Goal: Task Accomplishment & Management: Complete application form

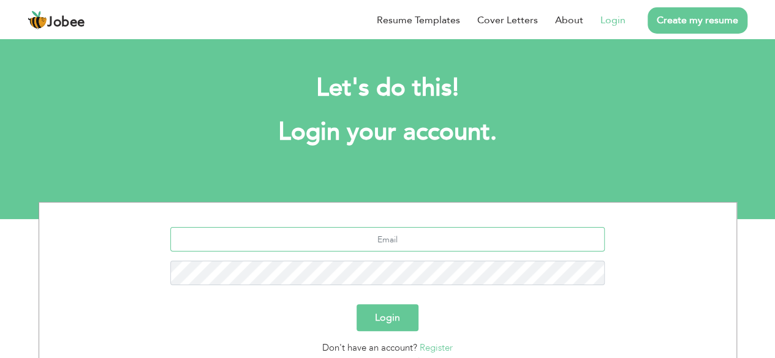
click at [385, 246] on input "text" at bounding box center [387, 239] width 434 height 25
click at [451, 244] on input "attash2312@gmail.com" at bounding box center [387, 239] width 434 height 25
type input "a"
click at [435, 352] on link "Register" at bounding box center [436, 348] width 33 height 12
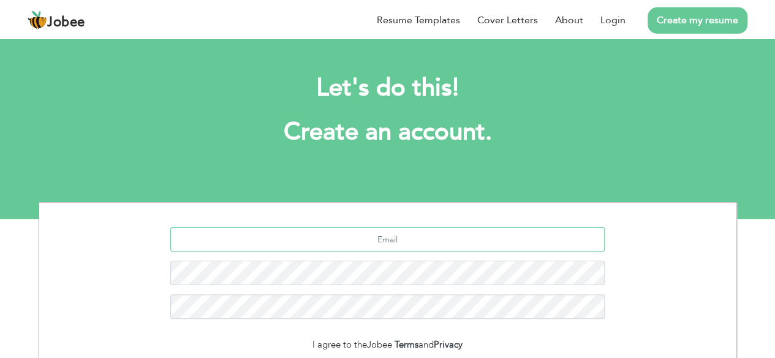
click at [411, 237] on input "text" at bounding box center [387, 239] width 434 height 25
type input "anasaamir"
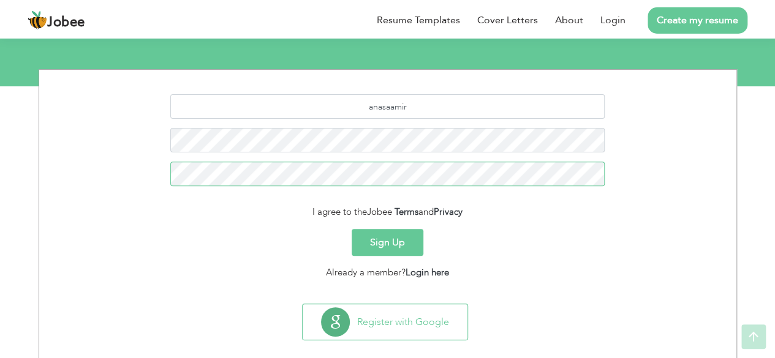
scroll to position [134, 0]
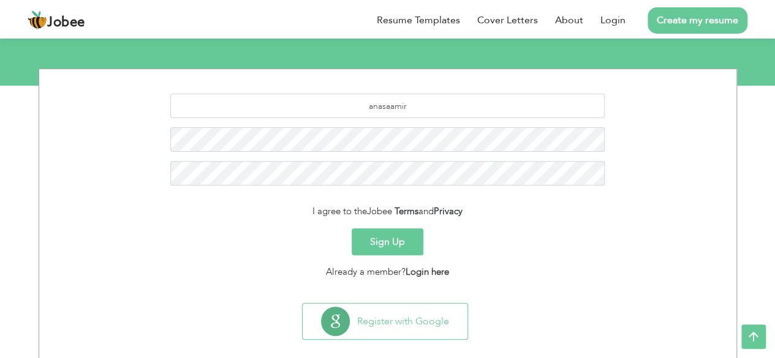
click at [381, 238] on button "Sign Up" at bounding box center [388, 242] width 72 height 27
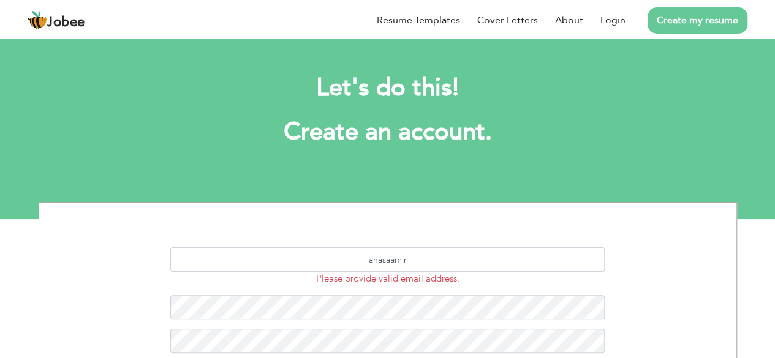
drag, startPoint x: 0, startPoint y: 0, endPoint x: 344, endPoint y: 167, distance: 382.8
click at [344, 167] on div "Let's do this! Create an account." at bounding box center [388, 116] width 680 height 113
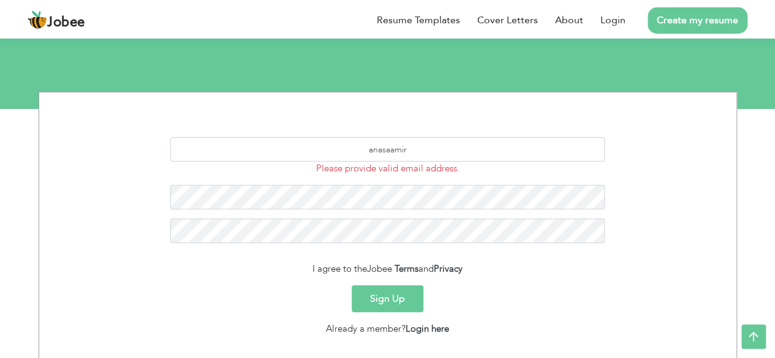
scroll to position [105, 0]
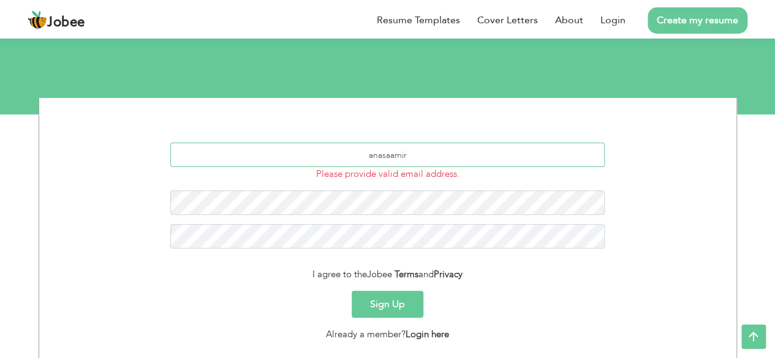
click at [414, 155] on input "anasaamir" at bounding box center [387, 155] width 434 height 25
type input "anasaamir9988@gmail.com"
click at [352, 291] on button "Sign Up" at bounding box center [388, 304] width 72 height 27
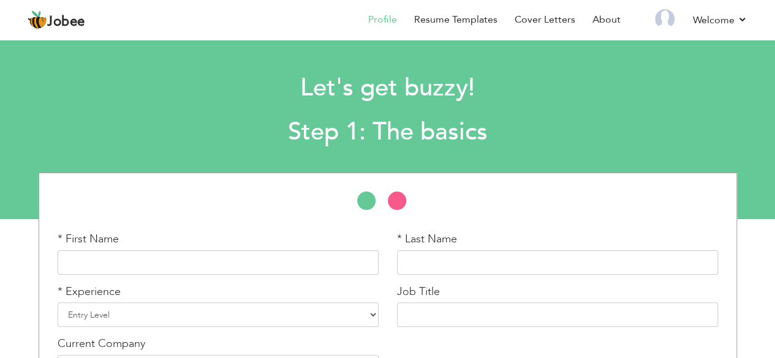
scroll to position [68, 0]
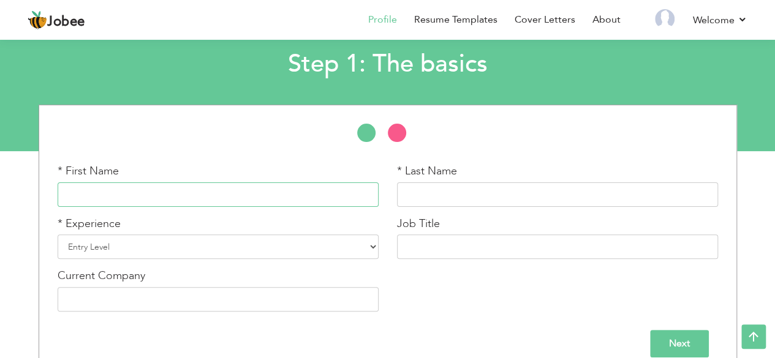
click at [322, 189] on input "text" at bounding box center [218, 195] width 321 height 25
type input "[PERSON_NAME]"
click at [444, 189] on input "text" at bounding box center [557, 195] width 321 height 25
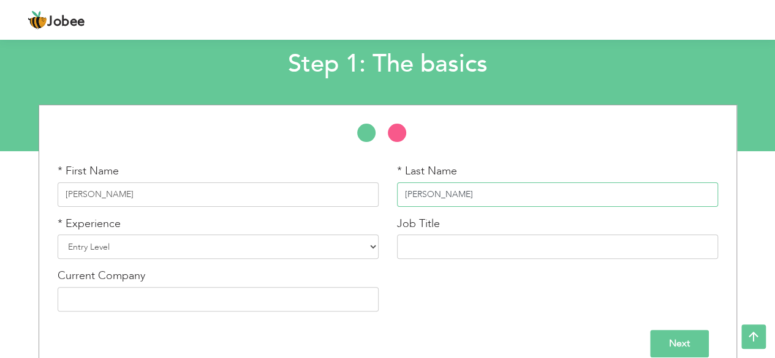
type input "Aamir"
click at [219, 188] on input "Muhammad Aamir" at bounding box center [218, 195] width 321 height 25
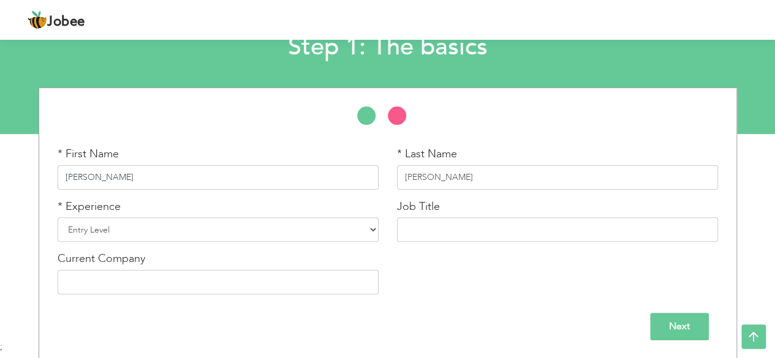
type input "Muhammad Anas"
click at [221, 227] on select "Entry Level Less than 1 Year 1 Year 2 Years 3 Years 4 Years 5 Years 6 Years 7 Y…" at bounding box center [218, 230] width 321 height 25
click at [58, 218] on select "Entry Level Less than 1 Year 1 Year 2 Years 3 Years 4 Years 5 Years 6 Years 7 Y…" at bounding box center [218, 230] width 321 height 25
click at [543, 224] on input "text" at bounding box center [557, 230] width 321 height 25
type input "game developer"
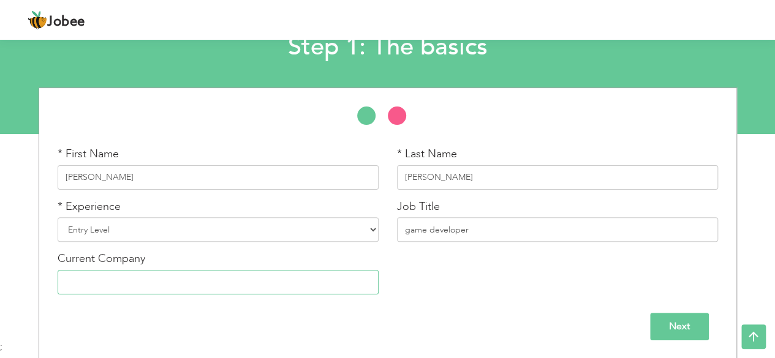
click at [194, 285] on input "text" at bounding box center [218, 282] width 321 height 25
type input "n"
click at [661, 318] on input "Next" at bounding box center [679, 327] width 59 height 28
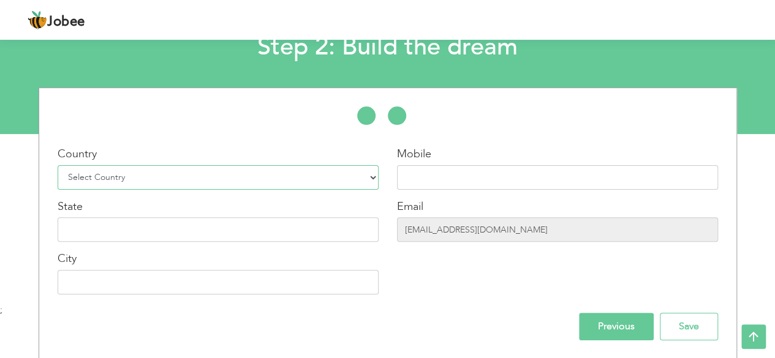
click at [250, 181] on select "Select Country Afghanistan Albania Algeria American Samoa Andorra Angola Anguil…" at bounding box center [218, 177] width 321 height 25
select select "166"
click at [58, 165] on select "Select Country Afghanistan Albania Algeria American Samoa Andorra Angola Anguil…" at bounding box center [218, 177] width 321 height 25
click at [239, 230] on input "text" at bounding box center [218, 230] width 321 height 25
type input "p"
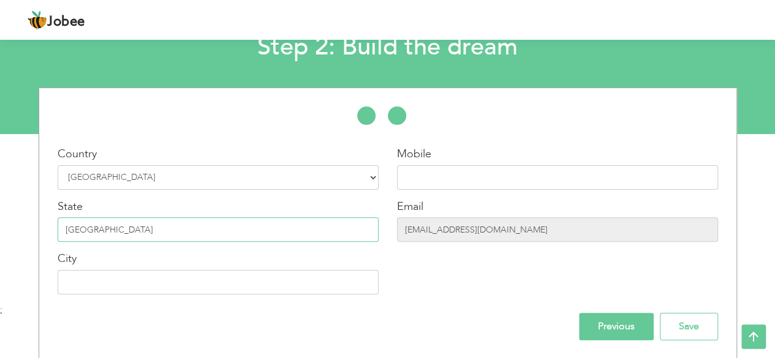
type input "Punjab"
click at [207, 278] on input "text" at bounding box center [218, 282] width 321 height 25
type input "Lahore"
click at [440, 186] on input "text" at bounding box center [557, 177] width 321 height 25
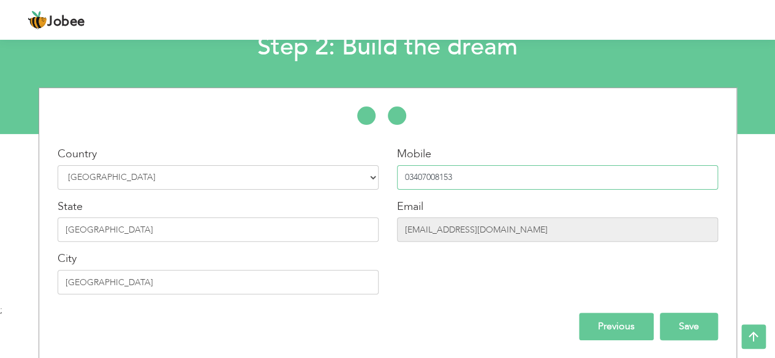
type input "03407008153"
click at [691, 325] on input "Save" at bounding box center [689, 327] width 58 height 28
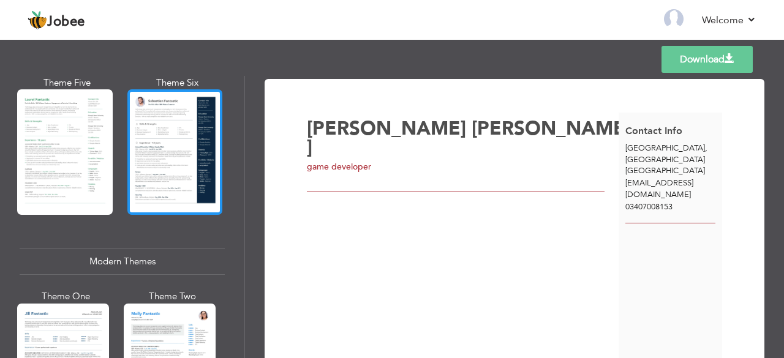
scroll to position [395, 0]
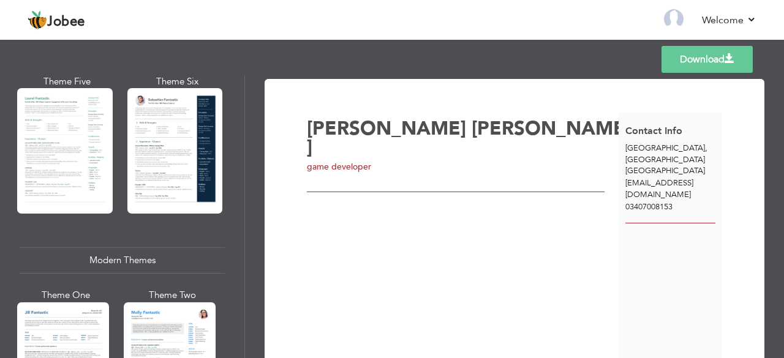
click at [33, 314] on div "Professional Themes Theme One Theme Two Theme Three Theme Four" at bounding box center [392, 217] width 784 height 282
click at [40, 334] on div "Professional Themes Theme One Theme Two Theme Three Theme Four" at bounding box center [392, 217] width 784 height 282
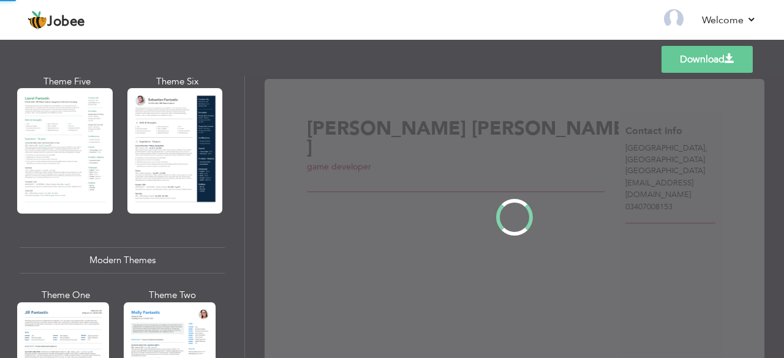
click at [45, 332] on div "Professional Themes Theme One Theme Two Theme Three Theme Four" at bounding box center [392, 217] width 784 height 282
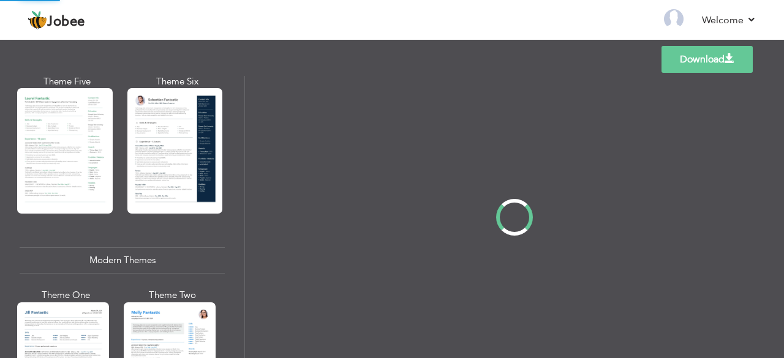
click at [44, 156] on div "Professional Themes Theme One Theme Two Theme Three Theme Four" at bounding box center [392, 217] width 784 height 282
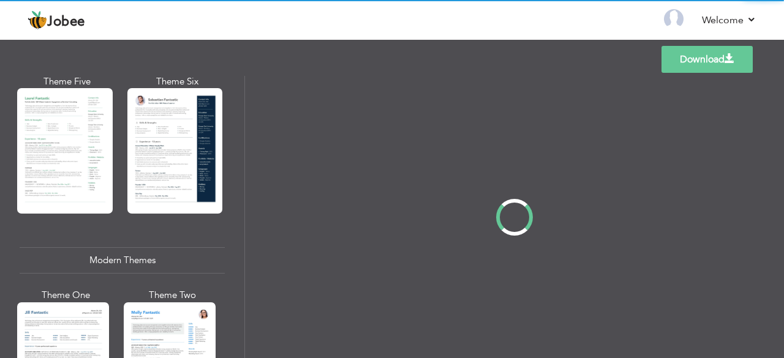
click at [55, 169] on div "Professional Themes Theme One Theme Two Theme Three Theme Four" at bounding box center [392, 217] width 784 height 282
click at [59, 167] on div "Professional Themes Theme One Theme Two Theme Three Theme Four" at bounding box center [392, 217] width 784 height 282
click at [58, 165] on div "Professional Themes Theme One Theme Two Theme Three Theme Four" at bounding box center [392, 217] width 784 height 282
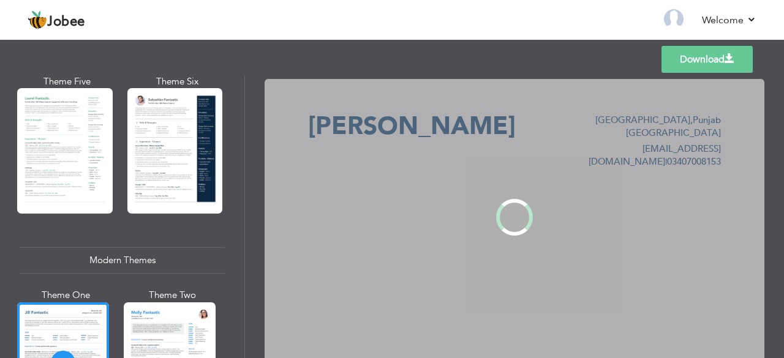
click at [56, 158] on div "Professional Themes Theme One Theme Two Theme Three Theme Four" at bounding box center [392, 217] width 784 height 282
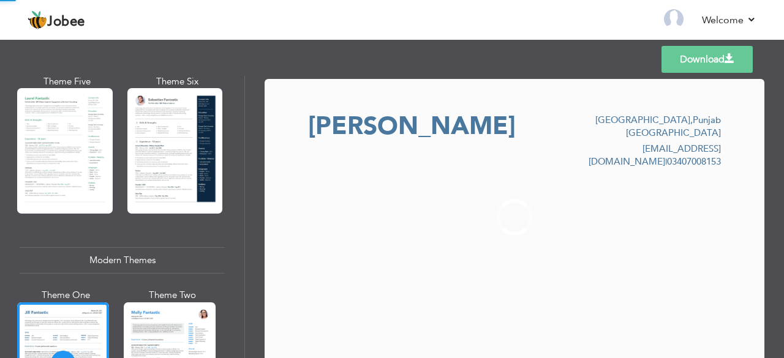
click at [58, 153] on div "Professional Themes Theme One Theme Two Theme Three Theme Four" at bounding box center [392, 217] width 784 height 282
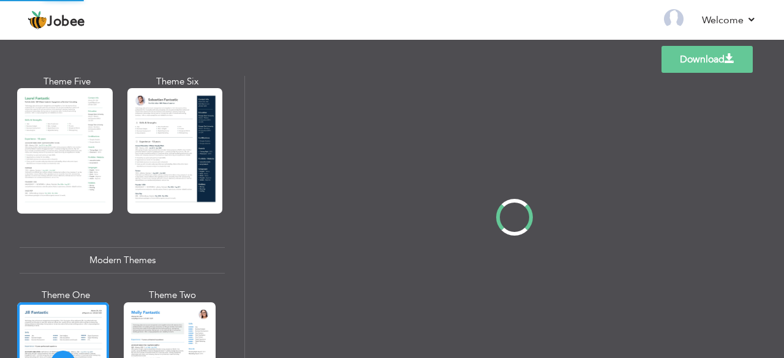
click at [55, 153] on div "Professional Themes Theme One Theme Two Theme Three Theme Four" at bounding box center [392, 217] width 784 height 282
click at [58, 140] on div "Professional Themes Theme One Theme Two Theme Three Theme Four" at bounding box center [392, 217] width 784 height 282
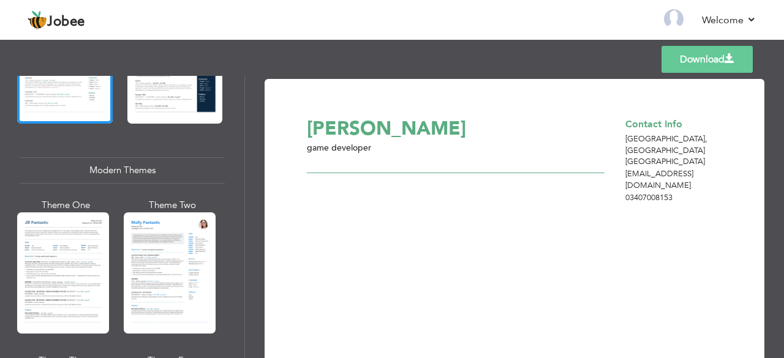
scroll to position [452, 0]
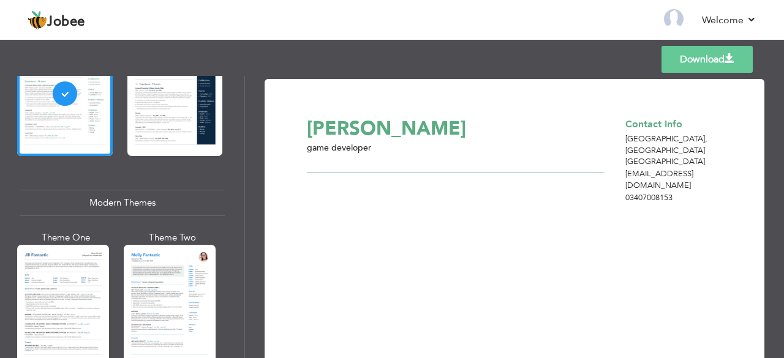
click at [81, 298] on div "Professional Themes Theme One Theme Two Theme Three Theme Four" at bounding box center [392, 217] width 784 height 282
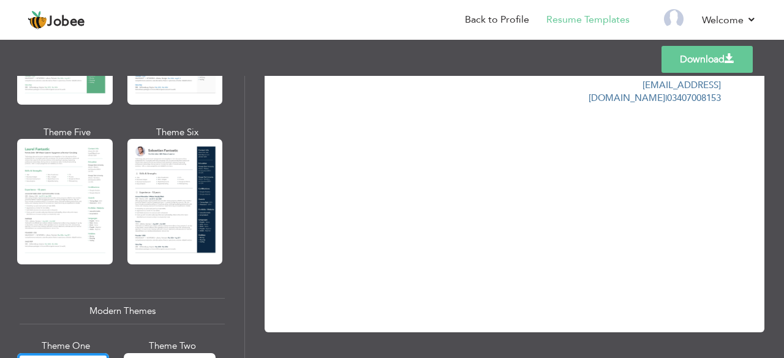
scroll to position [0, 0]
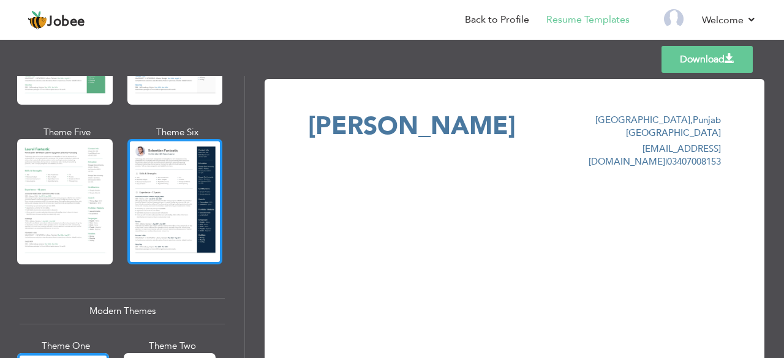
click at [181, 167] on div at bounding box center [175, 202] width 96 height 126
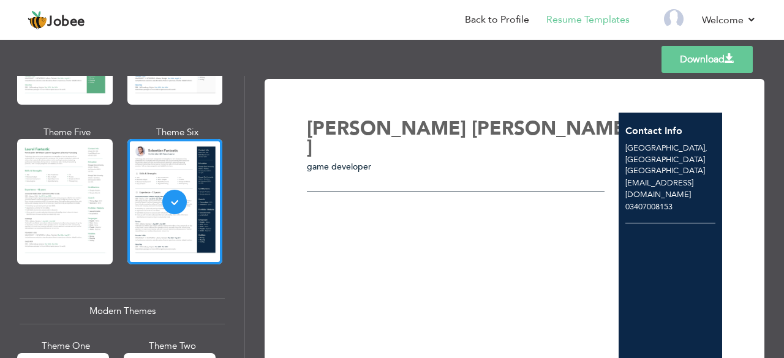
scroll to position [1, 0]
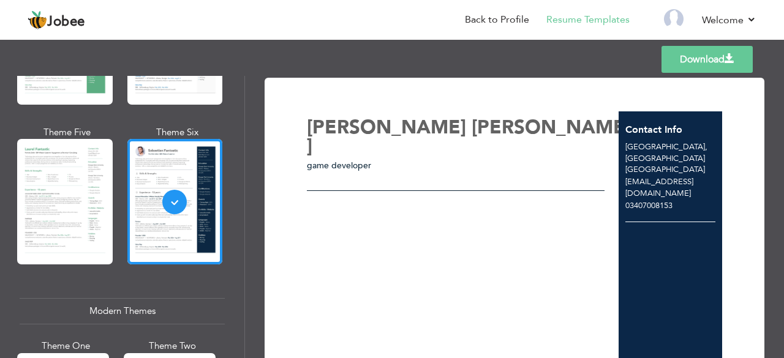
click at [396, 202] on div "Muhammad Anas Aamir game developer" at bounding box center [463, 246] width 312 height 269
click at [521, 21] on link "Back to Profile" at bounding box center [497, 20] width 64 height 14
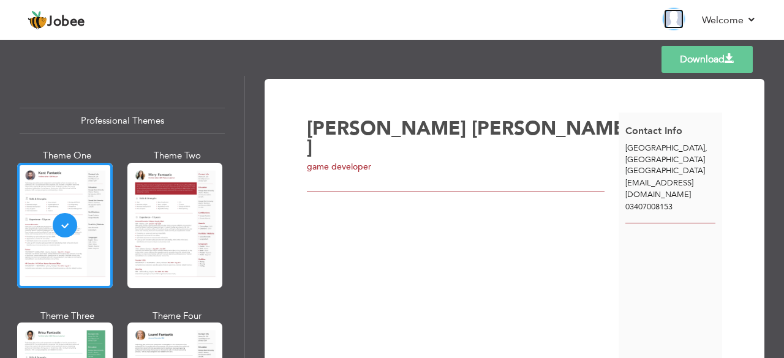
click at [678, 20] on img at bounding box center [674, 19] width 20 height 20
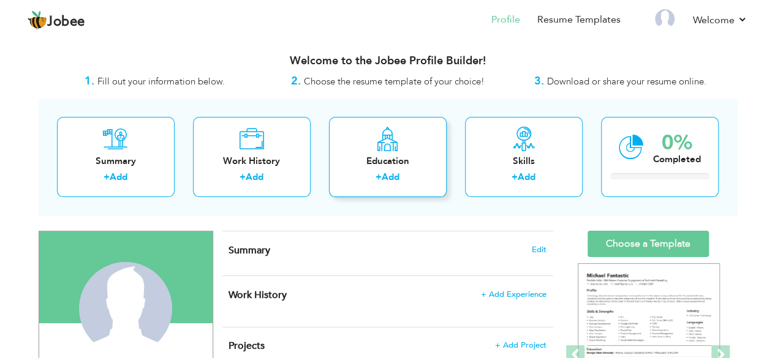
click at [402, 158] on div "Education" at bounding box center [388, 161] width 98 height 13
radio input "true"
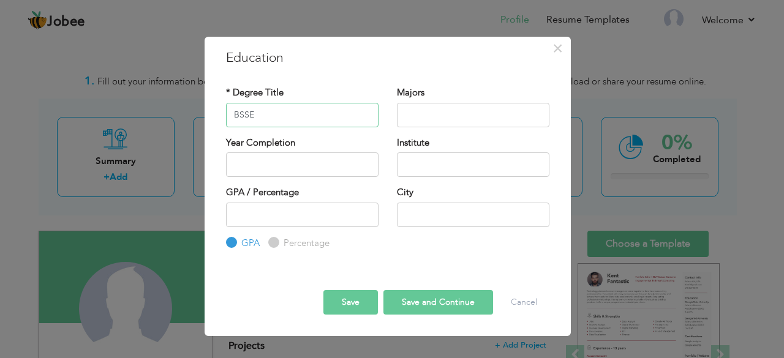
type input "BSSE"
click at [430, 115] on input "text" at bounding box center [473, 115] width 153 height 25
type input "Game Development"
click at [477, 161] on input "text" at bounding box center [473, 165] width 153 height 25
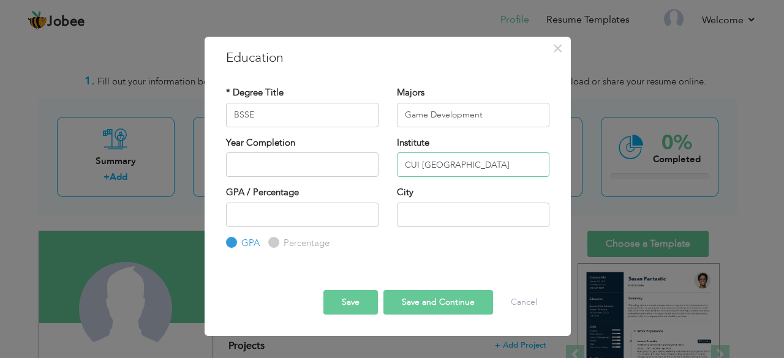
type input "CUI Lahore"
type input "2025"
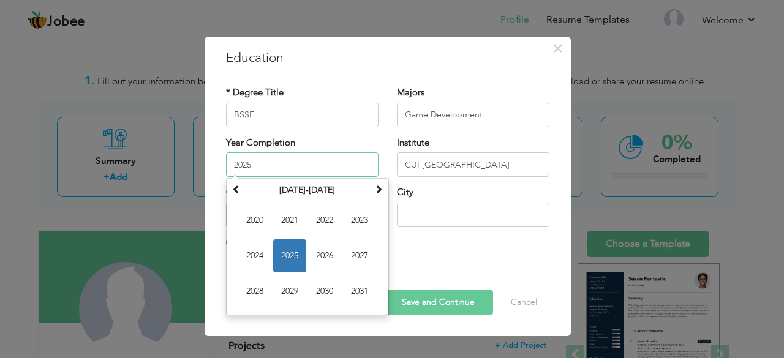
click at [327, 167] on input "2025" at bounding box center [302, 165] width 153 height 25
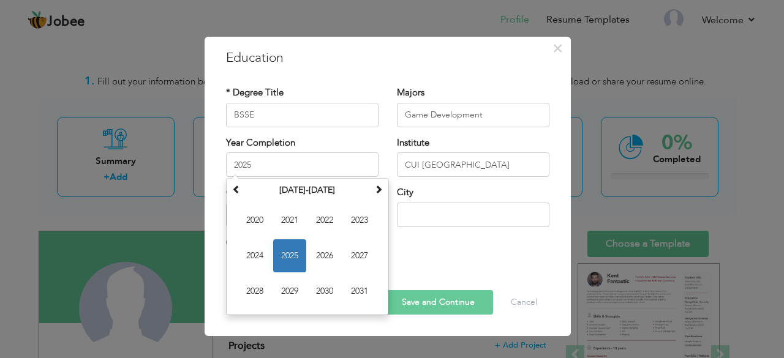
click at [0, 124] on div "× Education * Degree Title BSSE Majors Game Development 2025 Su Mo" at bounding box center [392, 179] width 784 height 358
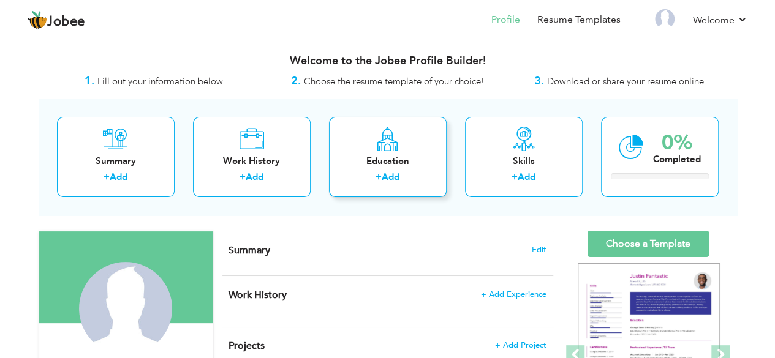
click at [380, 157] on div "Education" at bounding box center [388, 161] width 98 height 13
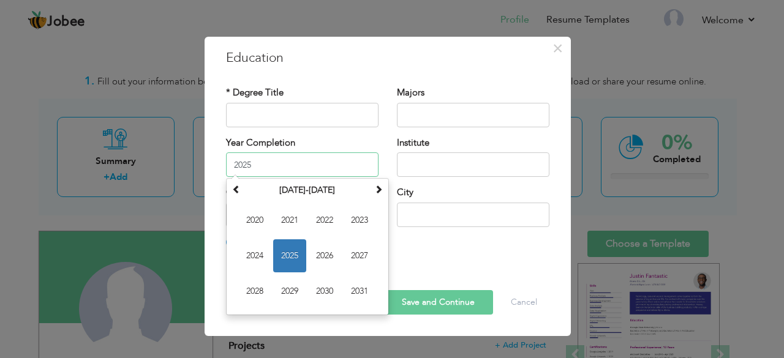
click at [328, 169] on input "2025" at bounding box center [302, 165] width 153 height 25
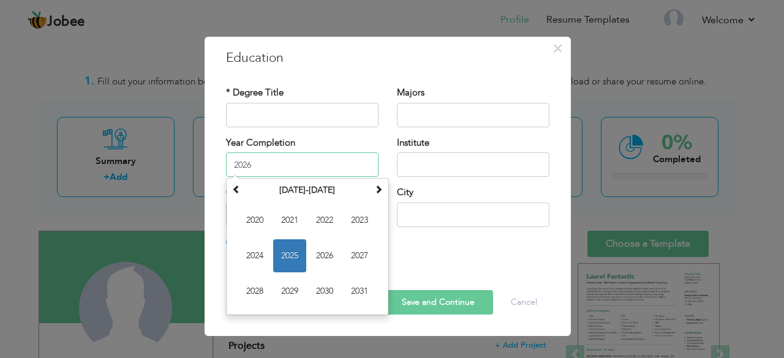
type input "2026"
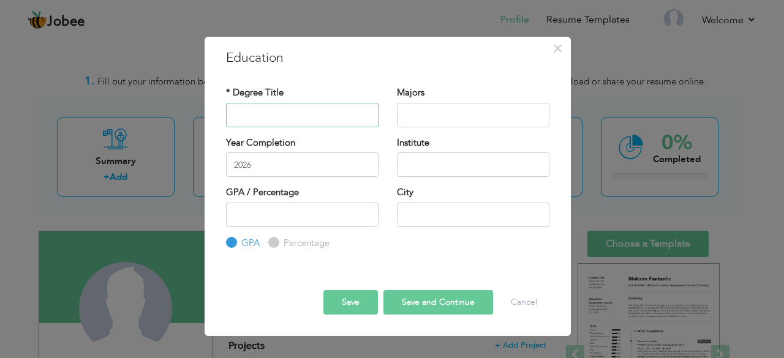
click at [333, 108] on input "text" at bounding box center [302, 115] width 153 height 25
type input "BSSE"
click at [460, 116] on input "text" at bounding box center [473, 115] width 153 height 25
type input "Game Development"
click at [443, 161] on input "text" at bounding box center [473, 165] width 153 height 25
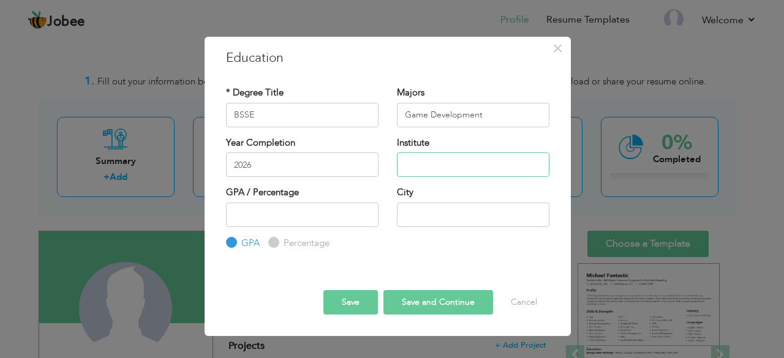
type input "CUI Lahore"
click at [442, 210] on input "text" at bounding box center [473, 215] width 153 height 25
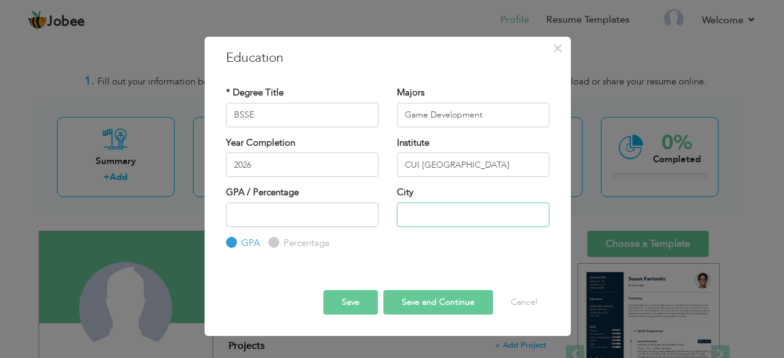
click at [474, 217] on input "text" at bounding box center [473, 215] width 153 height 25
click at [474, 219] on input "text" at bounding box center [473, 215] width 153 height 25
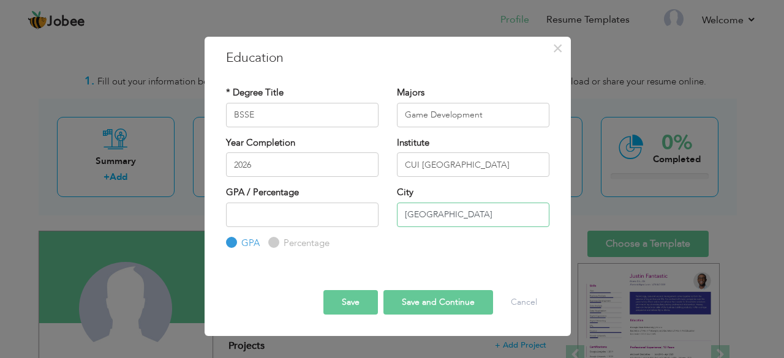
type input "[GEOGRAPHIC_DATA]"
click at [456, 298] on button "Save and Continue" at bounding box center [439, 302] width 110 height 25
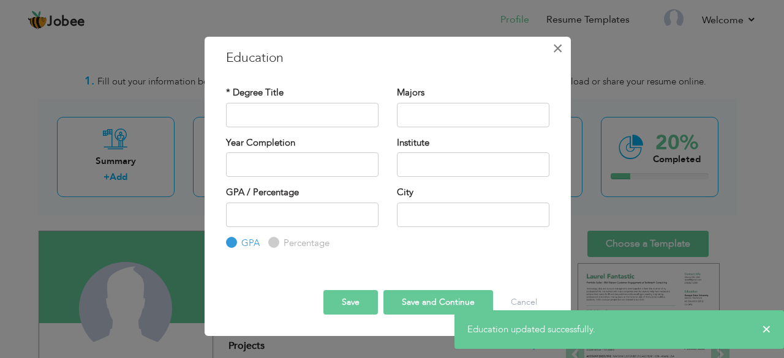
click at [566, 56] on button "×" at bounding box center [558, 49] width 20 height 20
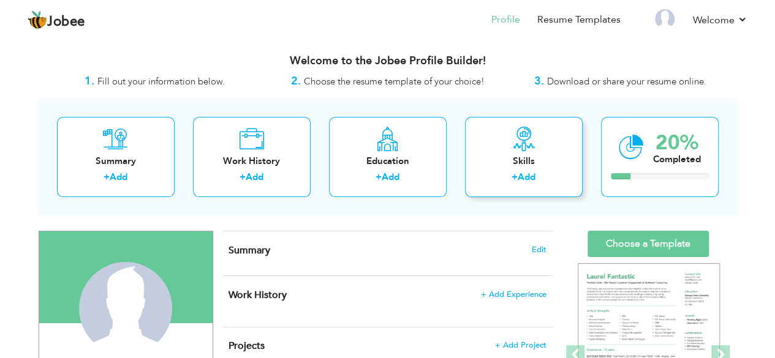
click at [517, 171] on label "+" at bounding box center [515, 177] width 6 height 13
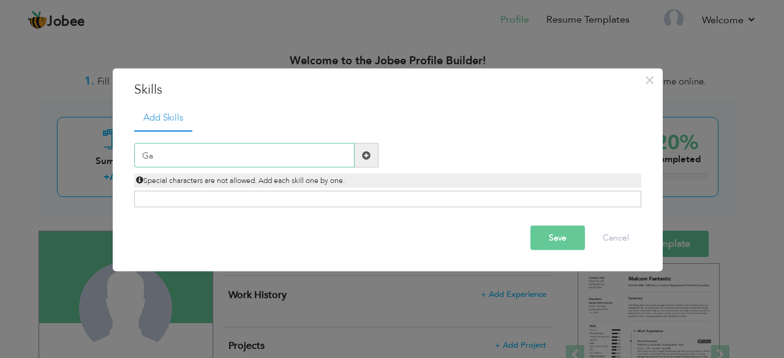
type input "G"
type input "Unity"
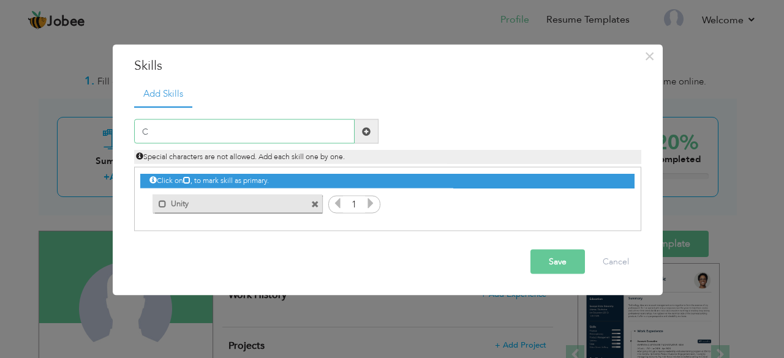
type input "C #"
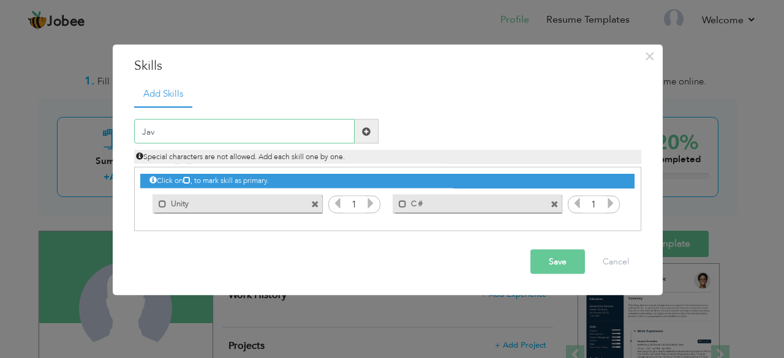
type input "Java"
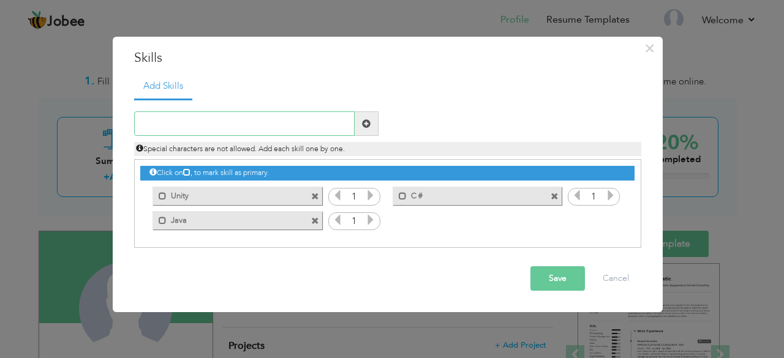
type input "S"
type input "SQL"
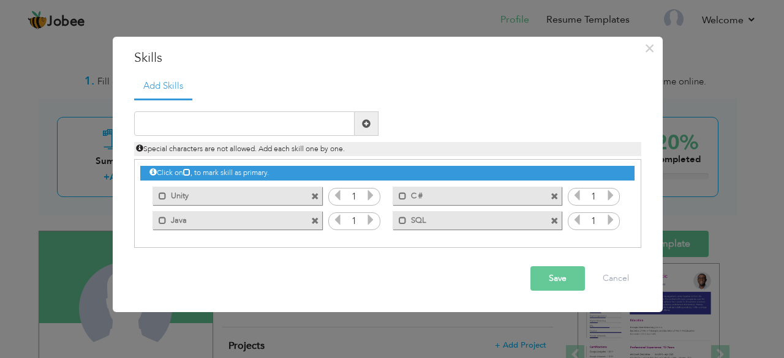
click at [555, 271] on button "Save" at bounding box center [558, 279] width 55 height 25
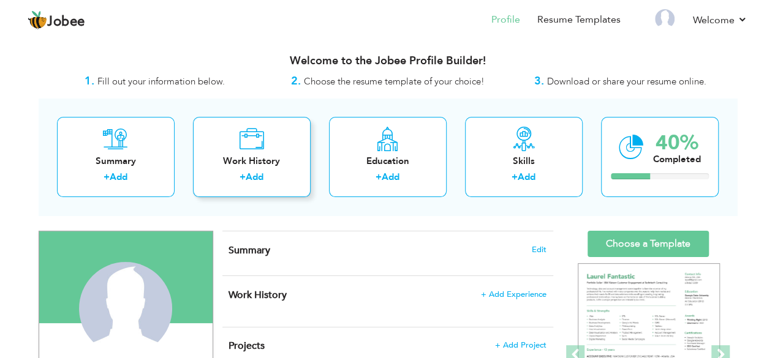
click at [271, 157] on div "Work History" at bounding box center [252, 161] width 98 height 13
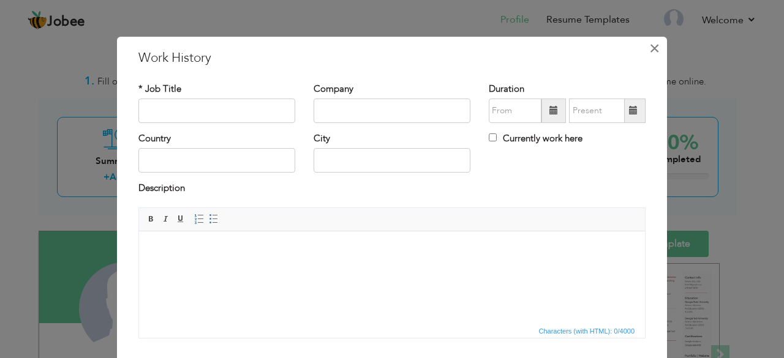
click at [645, 52] on button "×" at bounding box center [655, 49] width 20 height 20
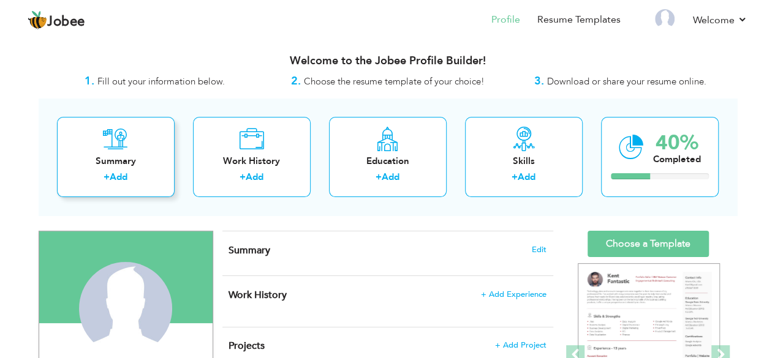
click at [123, 153] on div "Summary + Add" at bounding box center [116, 157] width 118 height 80
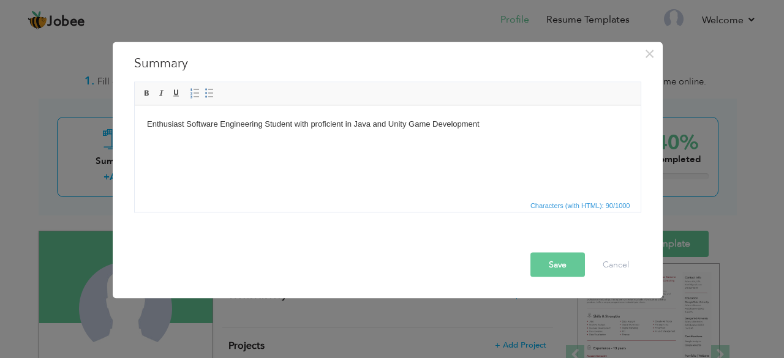
click at [505, 124] on body "Enthusiast Software Engineering Student with proficient in Java and Unity Game …" at bounding box center [387, 124] width 482 height 13
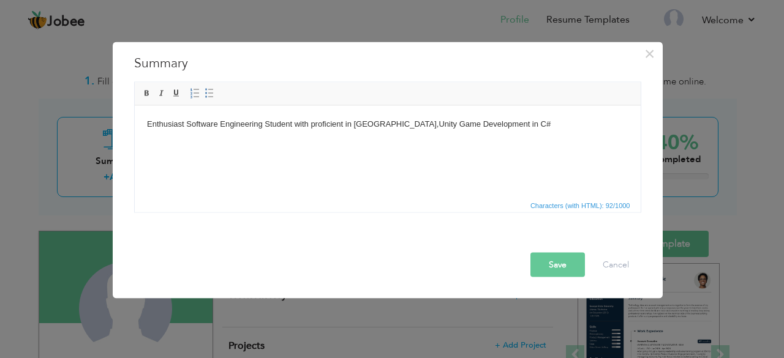
click at [507, 126] on body "Enthusiast Software Engineering Student with proficient in Java,Unity Game Deve…" at bounding box center [387, 124] width 482 height 13
click at [569, 275] on button "Save" at bounding box center [558, 264] width 55 height 25
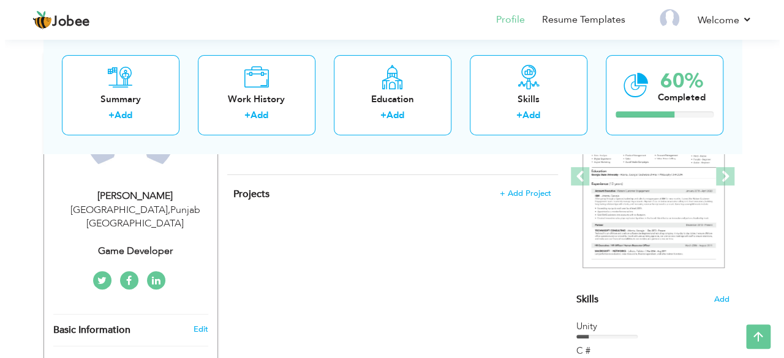
scroll to position [178, 0]
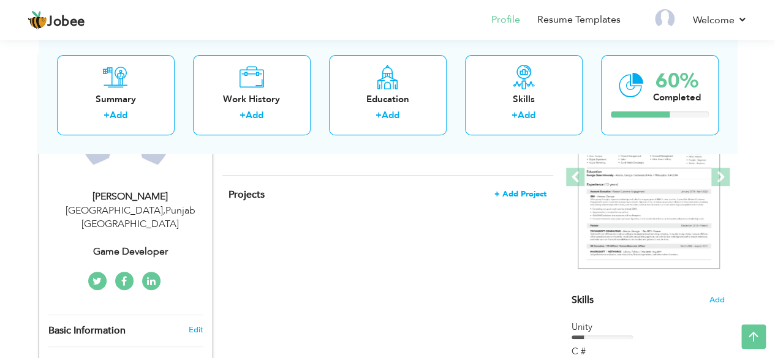
click at [528, 190] on span "+ Add Project" at bounding box center [520, 194] width 52 height 9
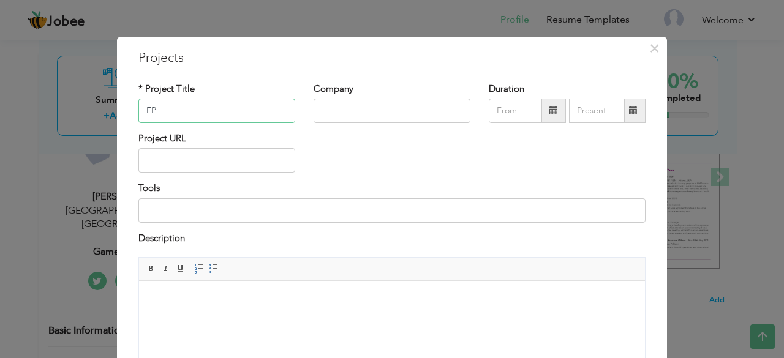
type input "F"
type input "Shooting Game with FPS mechanics"
click at [195, 206] on input at bounding box center [391, 211] width 507 height 25
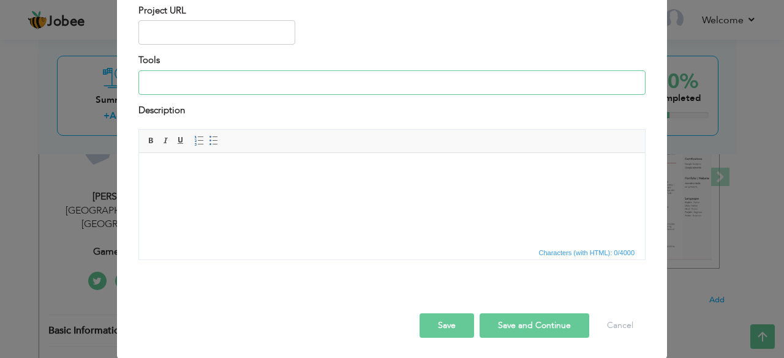
scroll to position [0, 0]
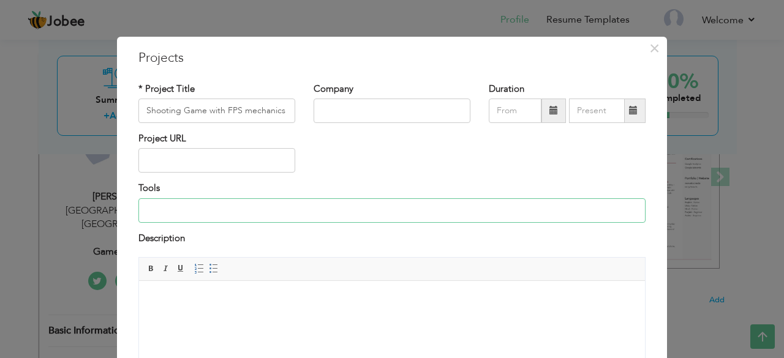
click at [250, 212] on input at bounding box center [391, 211] width 507 height 25
type input "Unity,C#"
click at [352, 112] on input "text" at bounding box center [392, 111] width 157 height 25
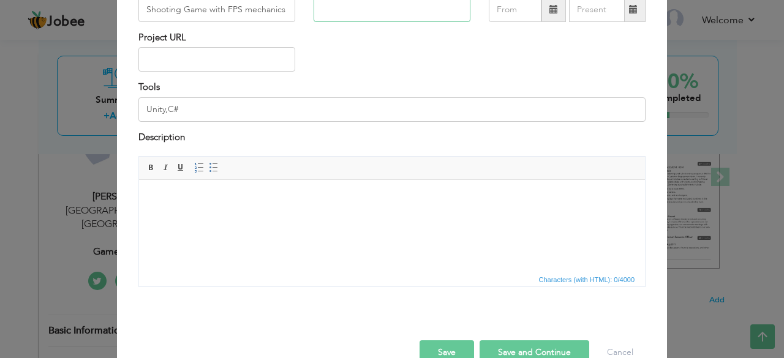
scroll to position [128, 0]
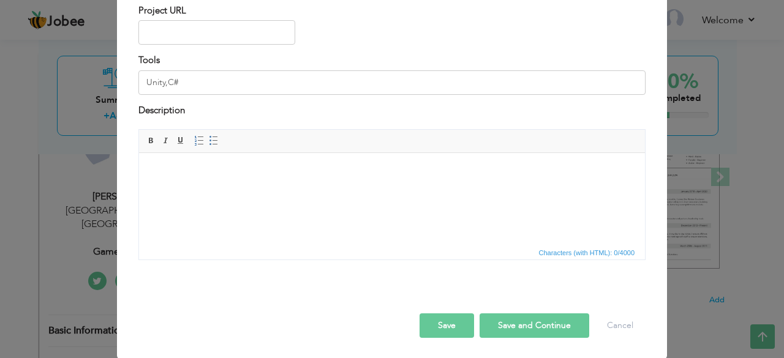
click at [509, 317] on button "Save and Continue" at bounding box center [535, 326] width 110 height 25
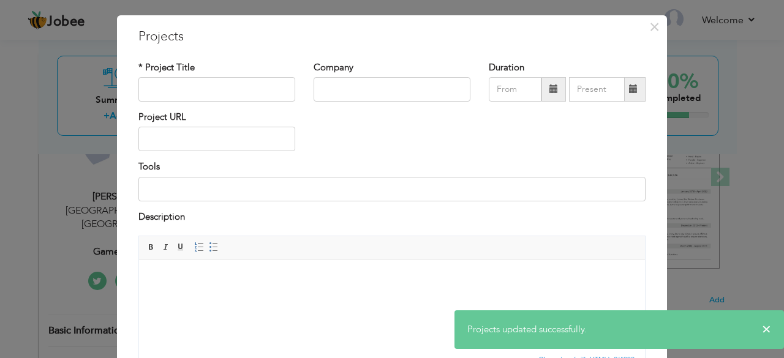
scroll to position [0, 0]
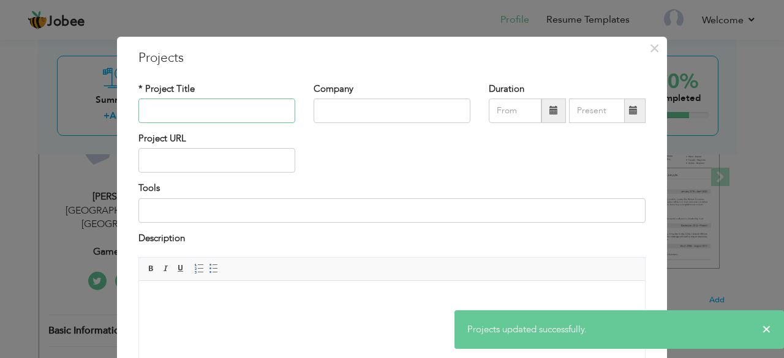
click at [244, 107] on input "text" at bounding box center [216, 111] width 157 height 25
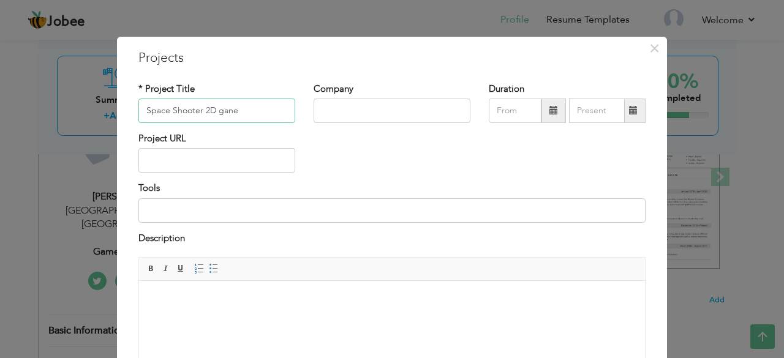
type input "Space Shooter 2D gane"
click at [210, 201] on input at bounding box center [391, 211] width 507 height 25
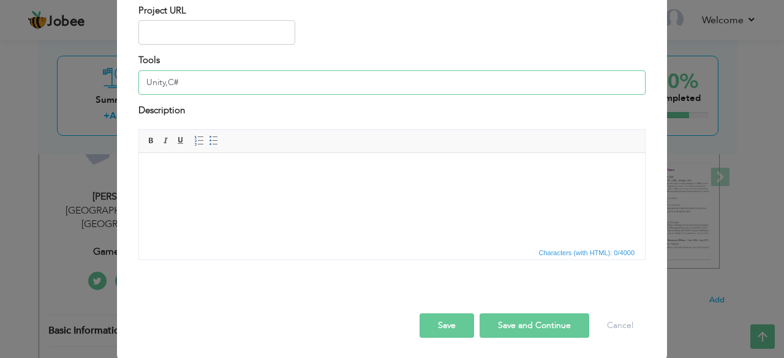
type input "Unity,C#"
click at [497, 327] on button "Save and Continue" at bounding box center [535, 326] width 110 height 25
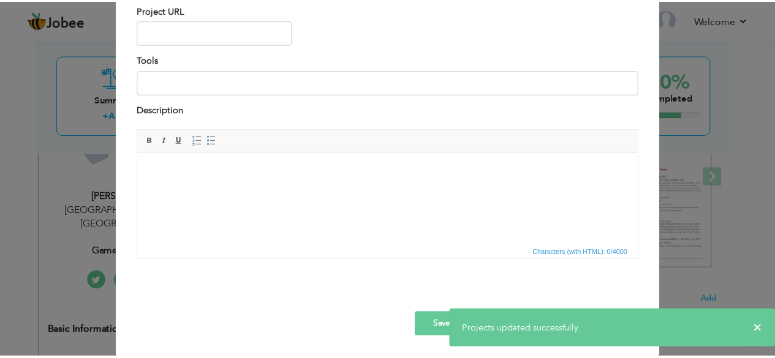
scroll to position [0, 0]
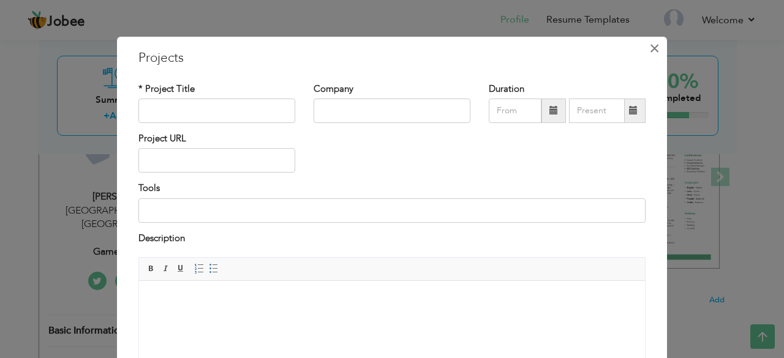
click at [651, 50] on span "×" at bounding box center [655, 48] width 10 height 22
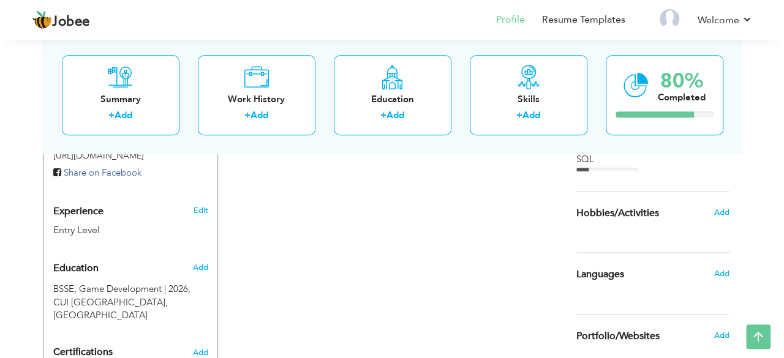
scroll to position [418, 0]
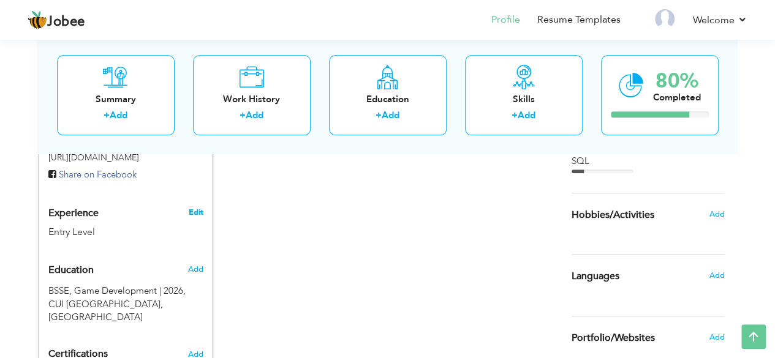
click at [200, 207] on link "Edit" at bounding box center [195, 212] width 15 height 11
type input "[PERSON_NAME]"
type input "03407008153"
select select "number:166"
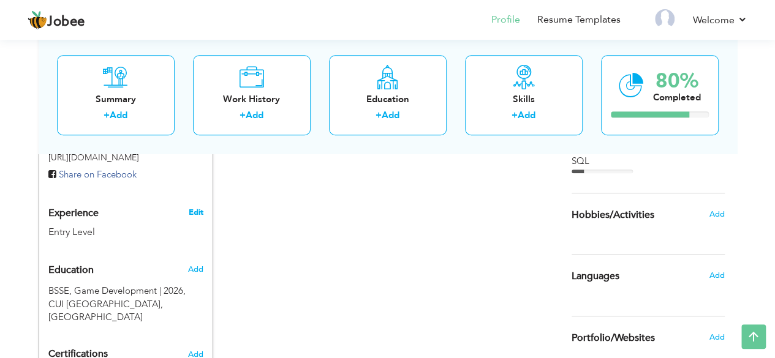
type input "[GEOGRAPHIC_DATA]"
select select "number:1"
type input "game developer"
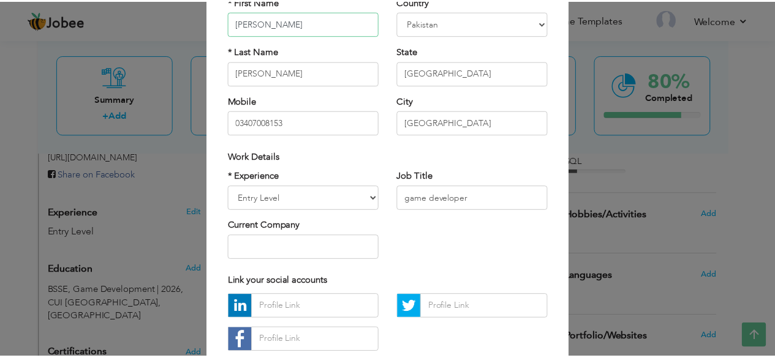
scroll to position [131, 0]
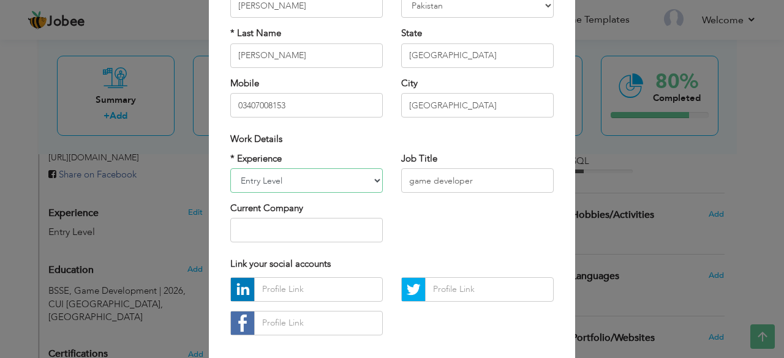
click at [326, 178] on select "Entry Level Less than 1 Year 1 Year 2 Years 3 Years 4 Years 5 Years 6 Years 7 Y…" at bounding box center [306, 181] width 153 height 25
click at [610, 57] on div "× Profile Contact Information * First Name [PERSON_NAME] * Last Name" at bounding box center [392, 179] width 784 height 358
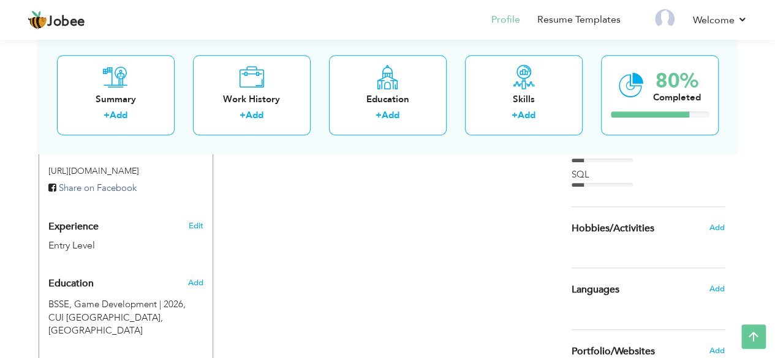
scroll to position [462, 0]
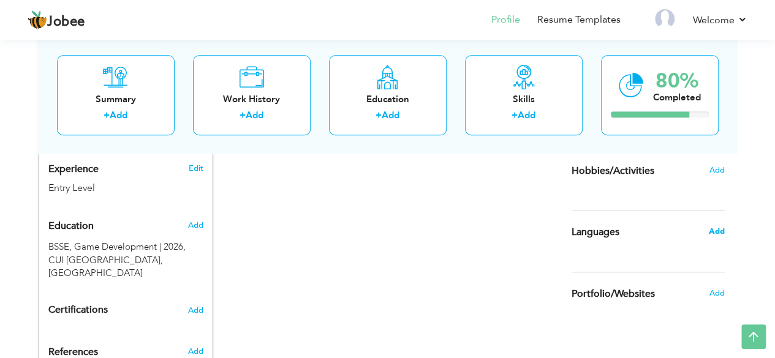
click at [713, 233] on span "Add" at bounding box center [716, 231] width 16 height 11
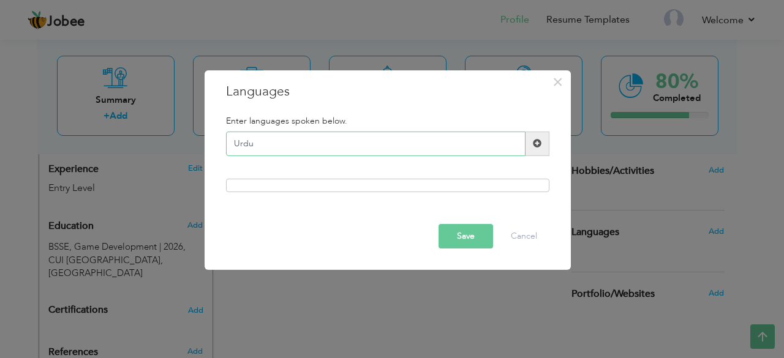
type input "Urdu"
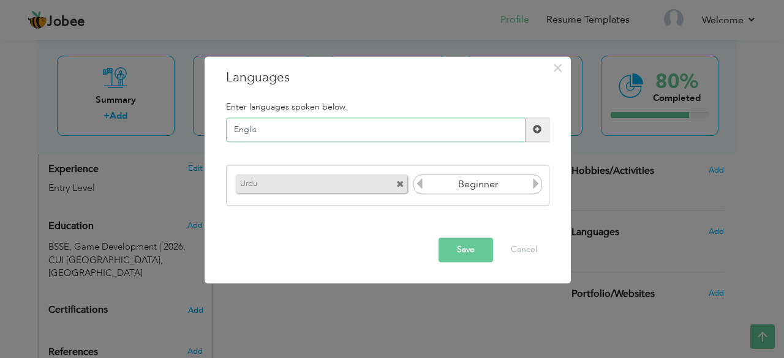
type input "English"
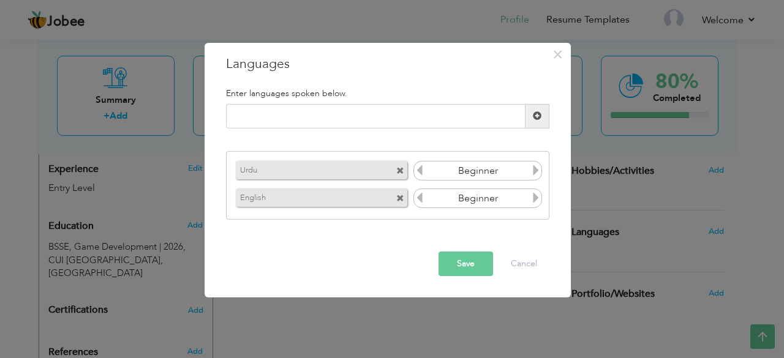
click at [536, 198] on icon at bounding box center [536, 197] width 11 height 11
click at [414, 202] on icon at bounding box center [419, 197] width 11 height 11
click at [536, 172] on icon at bounding box center [536, 170] width 11 height 11
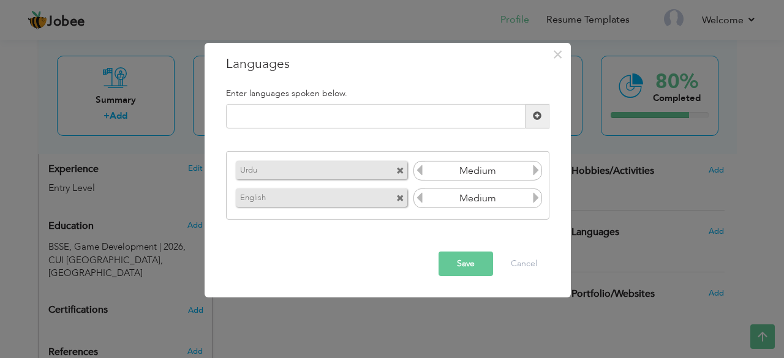
click at [536, 172] on icon at bounding box center [536, 170] width 11 height 11
click at [468, 260] on button "Save" at bounding box center [466, 264] width 55 height 25
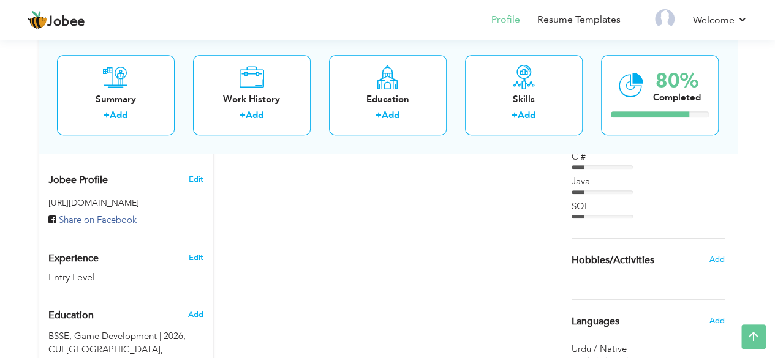
scroll to position [371, 0]
click at [716, 257] on span "Add" at bounding box center [716, 261] width 16 height 11
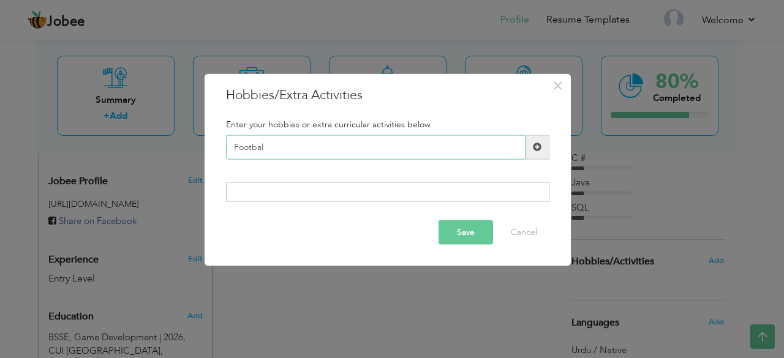
type input "Football"
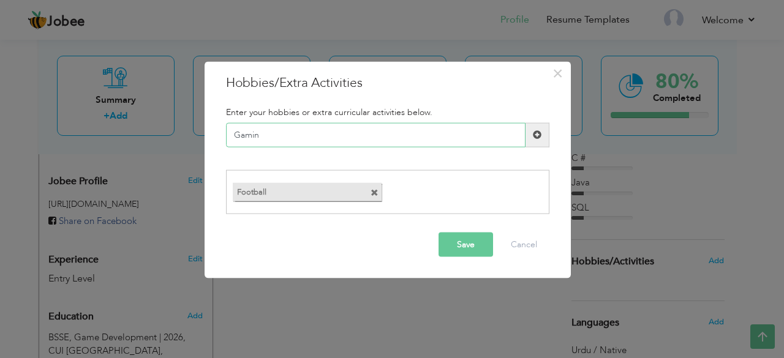
type input "Gaming"
click at [537, 192] on span at bounding box center [536, 193] width 8 height 8
click at [395, 130] on input "text" at bounding box center [376, 135] width 300 height 25
type input "Esports"
click at [395, 130] on input "text" at bounding box center [376, 135] width 300 height 25
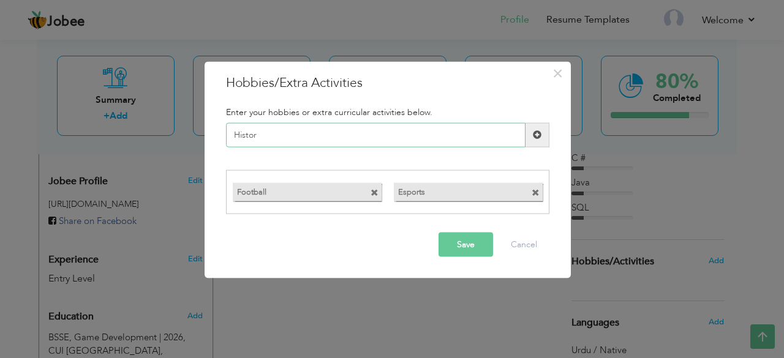
type input "History"
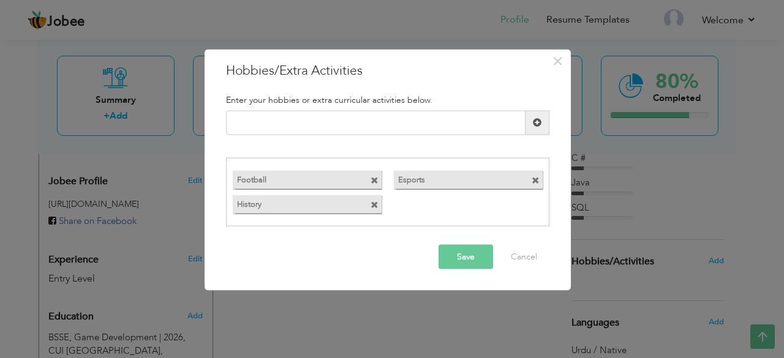
click at [472, 252] on button "Save" at bounding box center [466, 257] width 55 height 25
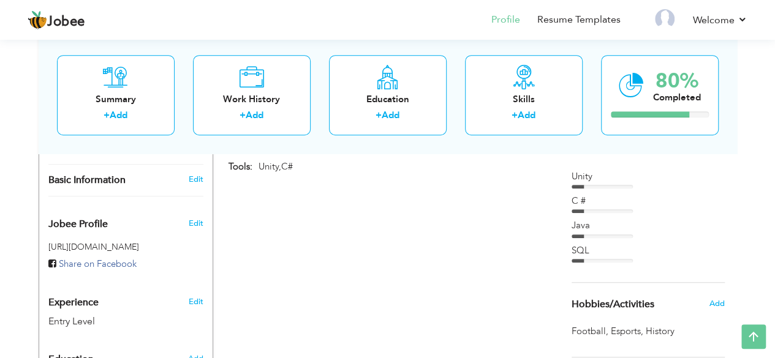
scroll to position [326, 0]
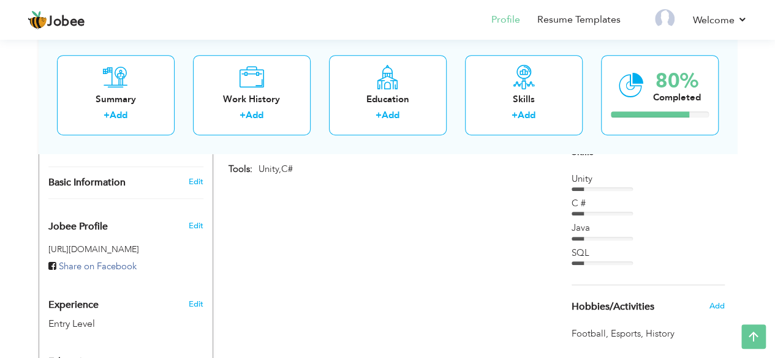
click at [582, 188] on div at bounding box center [578, 190] width 12 height 4
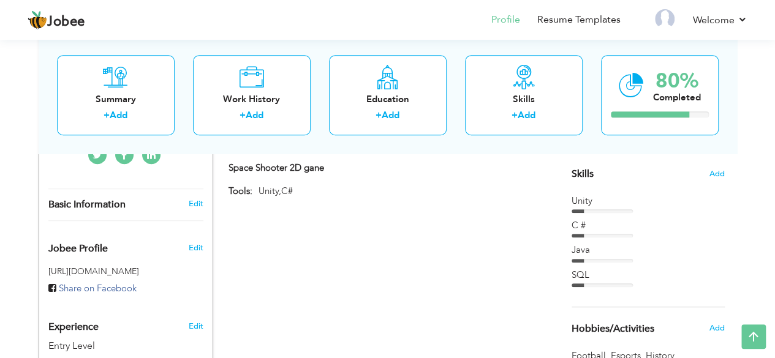
click at [703, 169] on div "Skills Add" at bounding box center [648, 54] width 153 height 254
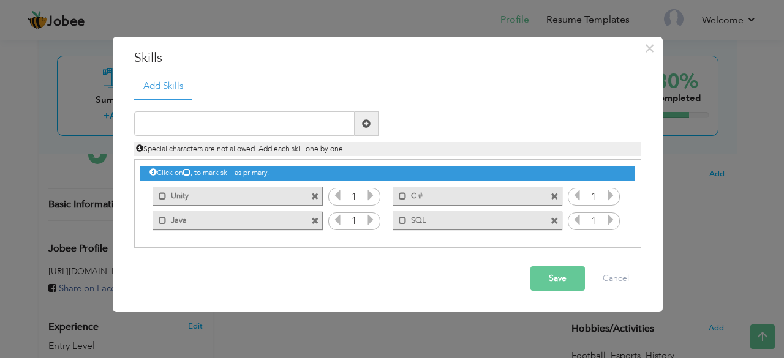
click at [373, 199] on icon at bounding box center [370, 195] width 11 height 11
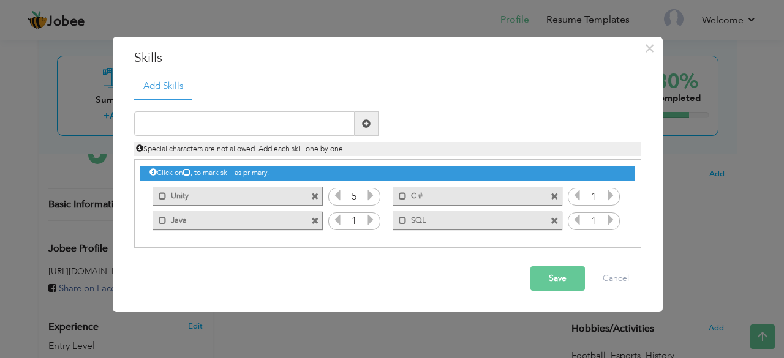
click at [373, 199] on icon at bounding box center [370, 195] width 11 height 11
click at [338, 197] on icon at bounding box center [337, 195] width 11 height 11
click at [613, 199] on icon at bounding box center [610, 195] width 11 height 11
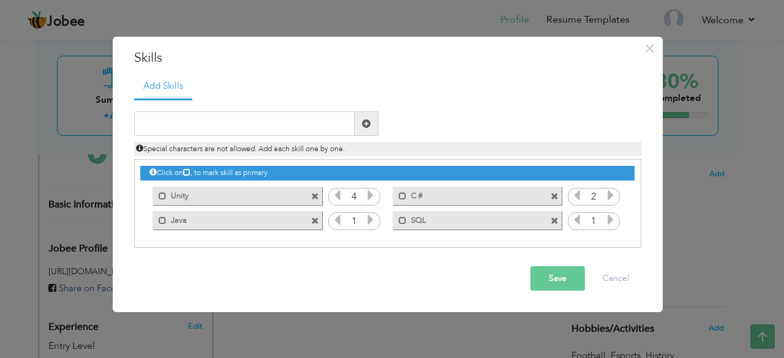
click at [613, 199] on icon at bounding box center [610, 195] width 11 height 11
click at [578, 195] on icon at bounding box center [577, 195] width 11 height 11
click at [606, 218] on icon at bounding box center [610, 219] width 11 height 11
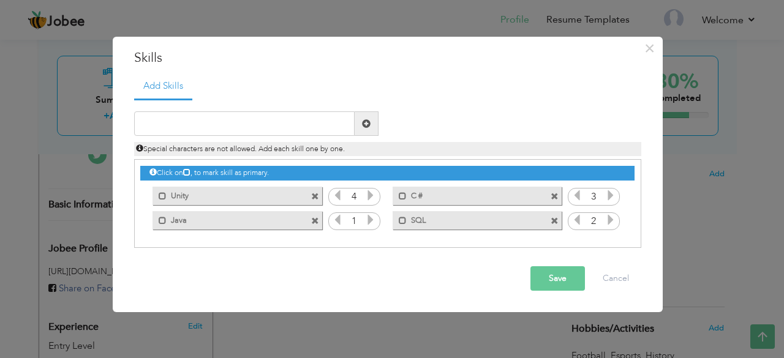
click at [606, 218] on icon at bounding box center [610, 219] width 11 height 11
click at [368, 221] on icon at bounding box center [370, 219] width 11 height 11
click at [338, 224] on icon at bounding box center [337, 219] width 11 height 11
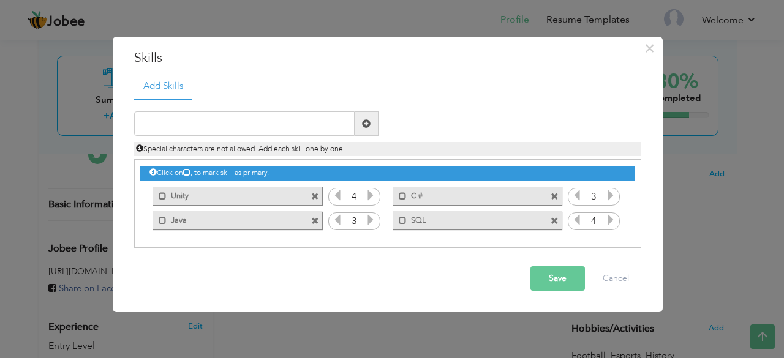
click at [565, 274] on button "Save" at bounding box center [558, 279] width 55 height 25
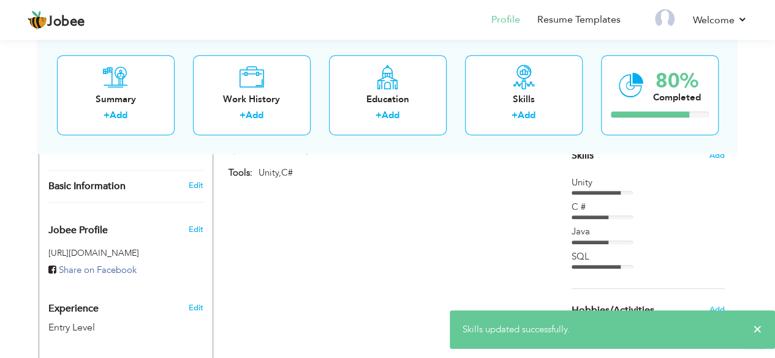
scroll to position [321, 0]
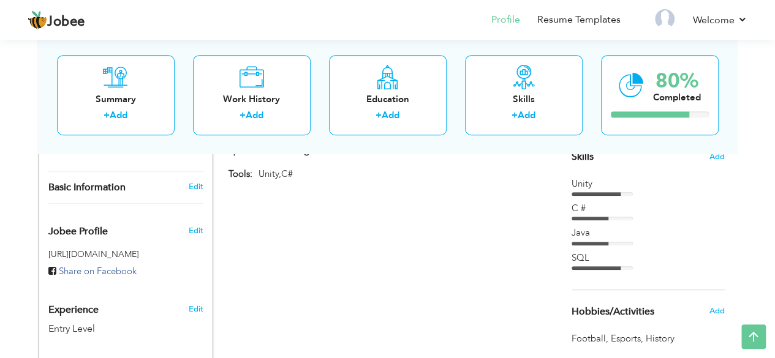
click at [624, 232] on div "Java" at bounding box center [648, 233] width 153 height 13
click at [610, 257] on div "SQL" at bounding box center [648, 258] width 153 height 13
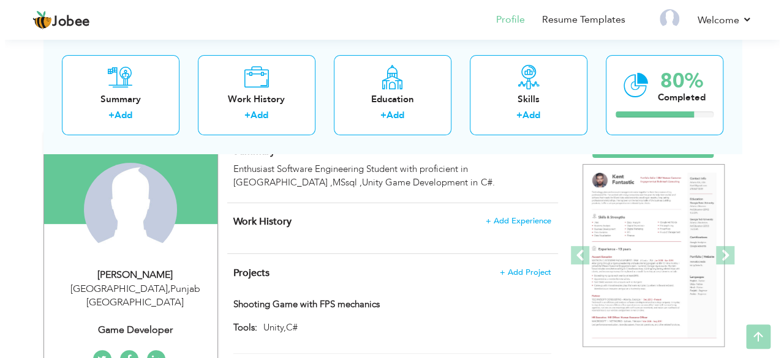
scroll to position [101, 0]
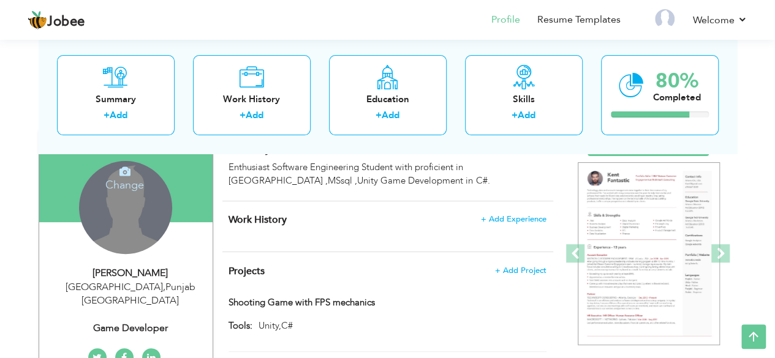
click at [142, 214] on div "Change Remove" at bounding box center [125, 207] width 93 height 93
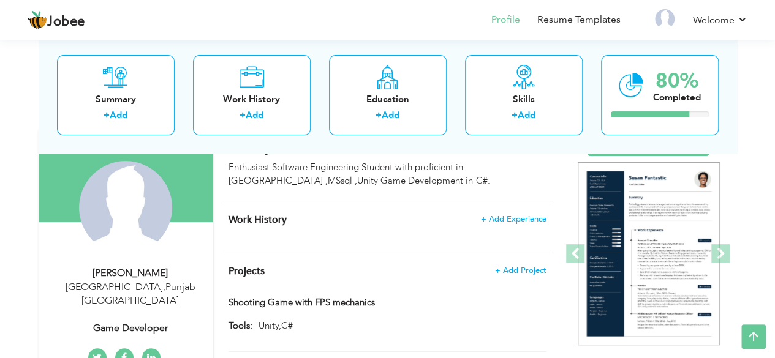
click at [0, 0] on div "Change Remove" at bounding box center [0, 0] width 0 height 0
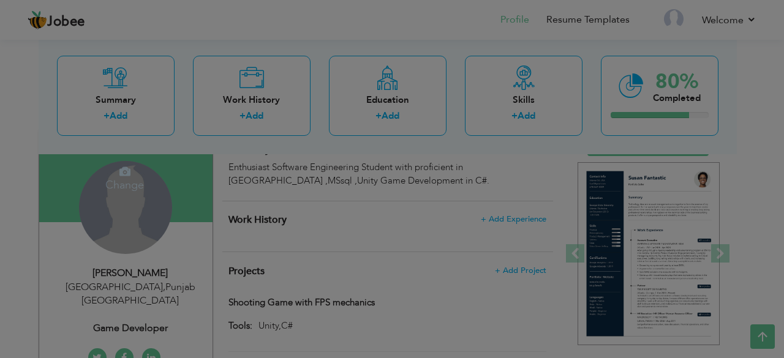
click at [134, 199] on div at bounding box center [392, 179] width 784 height 358
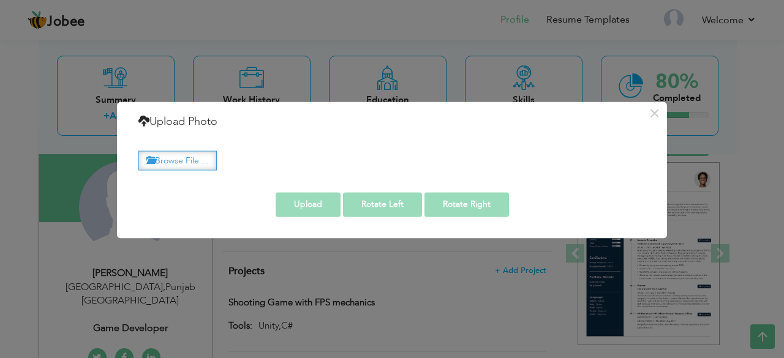
click at [205, 154] on label "Browse File ..." at bounding box center [177, 160] width 78 height 19
click at [0, 0] on input "Browse File ..." at bounding box center [0, 0] width 0 height 0
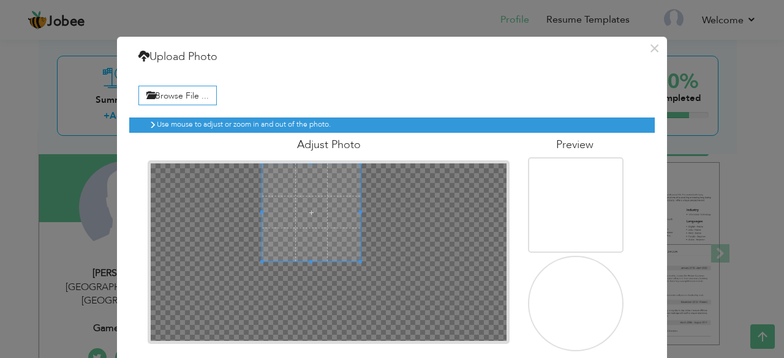
click at [370, 10] on div "× Upload Photo Browse File ..." at bounding box center [392, 179] width 784 height 358
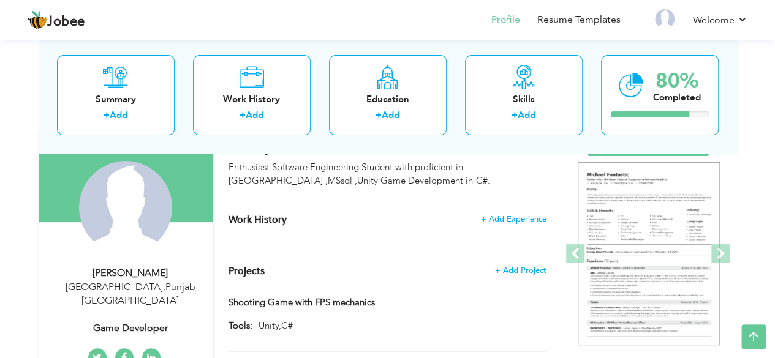
click at [0, 0] on div "Change Remove" at bounding box center [0, 0] width 0 height 0
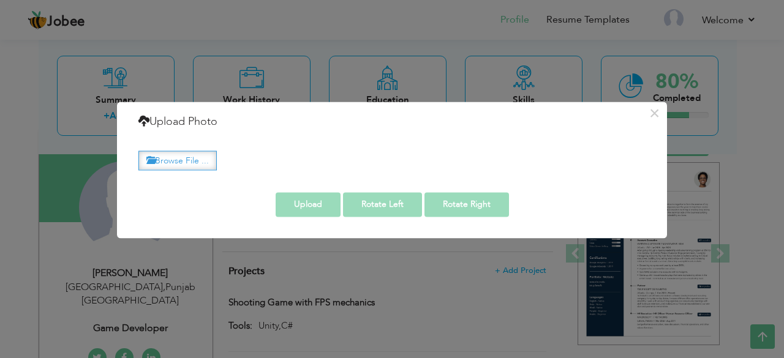
click at [196, 164] on label "Browse File ..." at bounding box center [177, 160] width 78 height 19
click at [0, 0] on input "Browse File ..." at bounding box center [0, 0] width 0 height 0
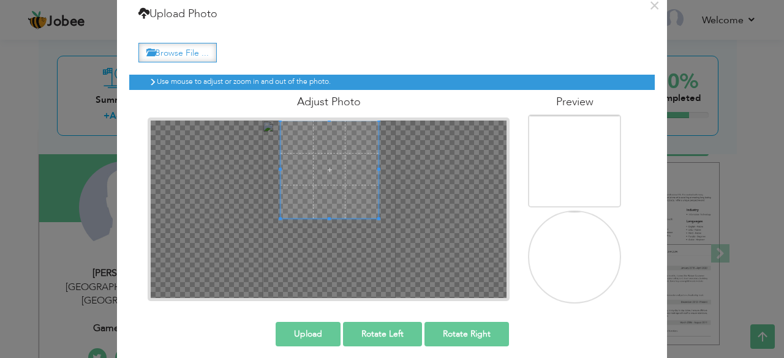
scroll to position [51, 0]
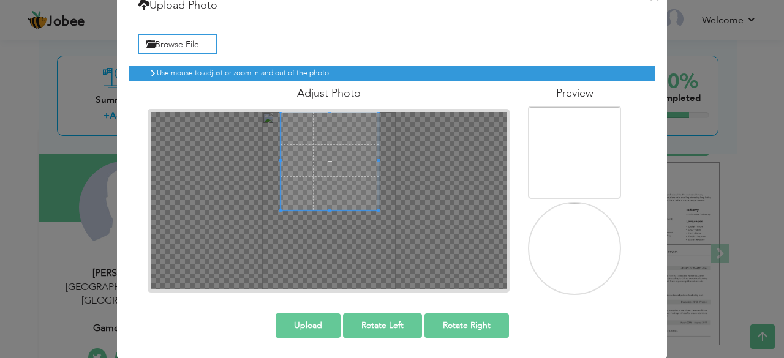
click at [313, 324] on button "Upload" at bounding box center [308, 326] width 65 height 25
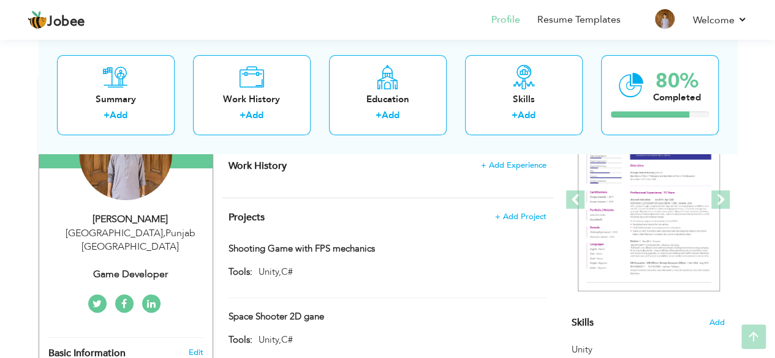
scroll to position [170, 0]
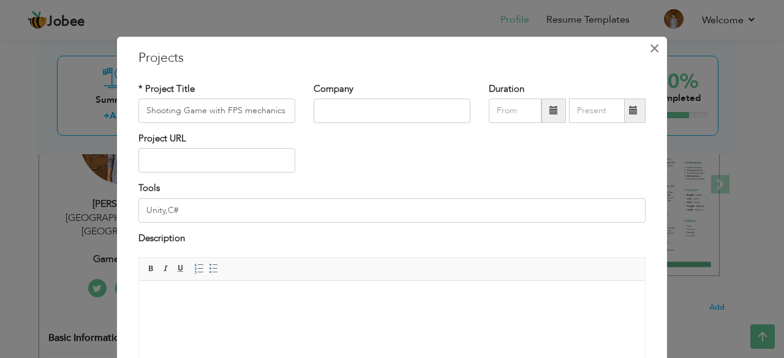
click at [645, 55] on button "×" at bounding box center [655, 49] width 20 height 20
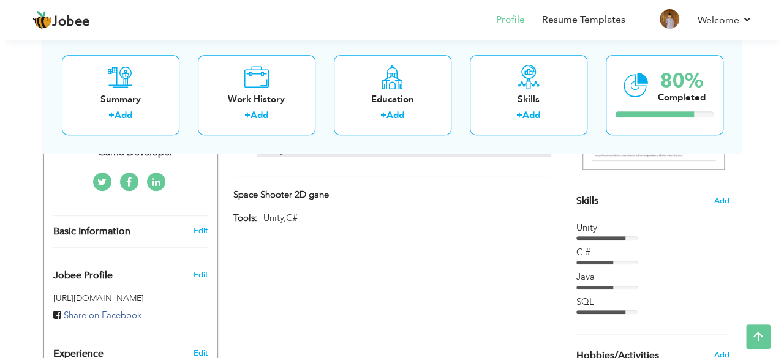
scroll to position [277, 0]
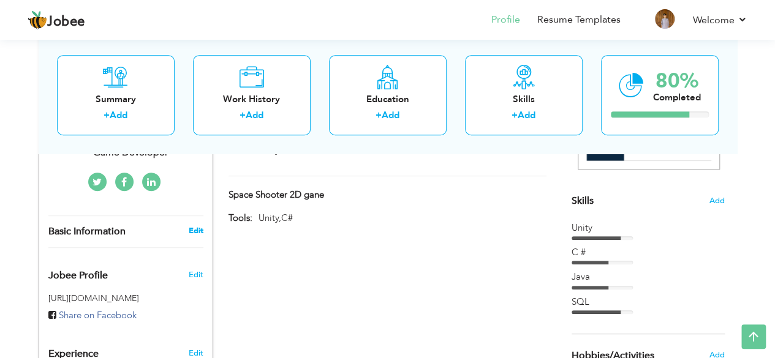
click at [194, 225] on link "Edit" at bounding box center [195, 230] width 15 height 11
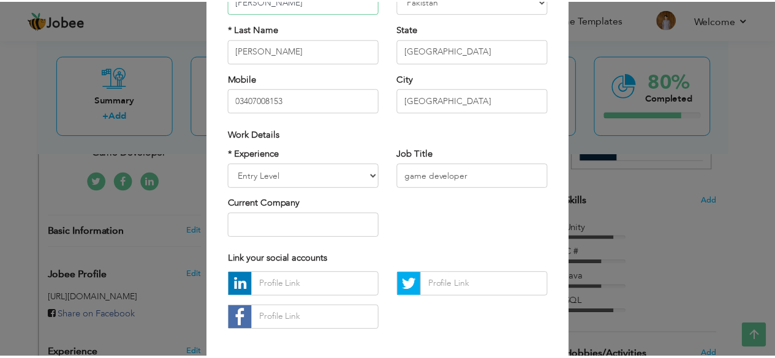
scroll to position [141, 0]
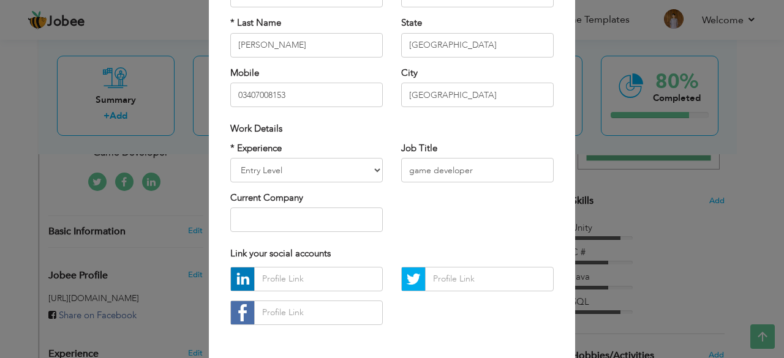
click at [632, 203] on div "× Profile Contact Information * First Name [PERSON_NAME] * Last Name" at bounding box center [392, 179] width 784 height 358
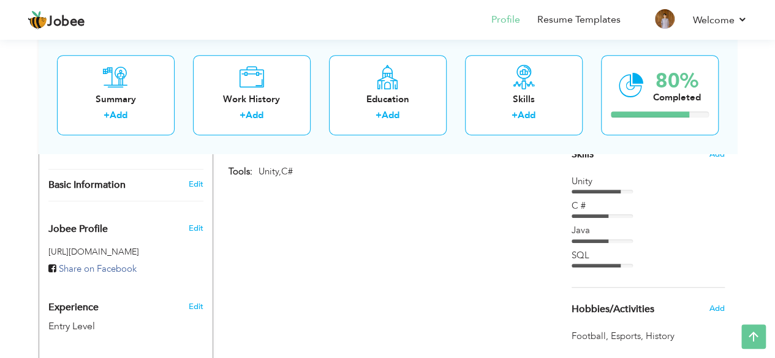
scroll to position [322, 0]
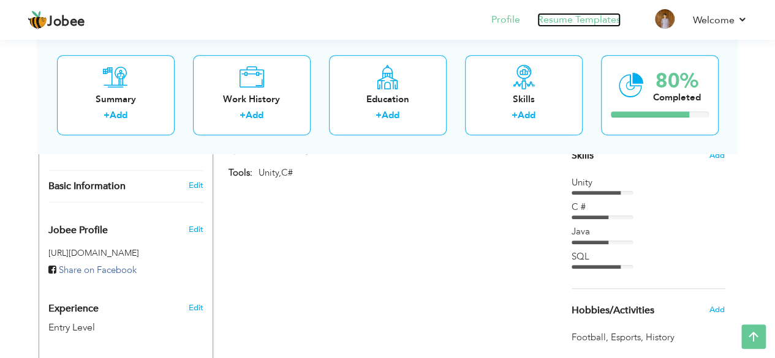
click at [566, 26] on link "Resume Templates" at bounding box center [578, 20] width 83 height 14
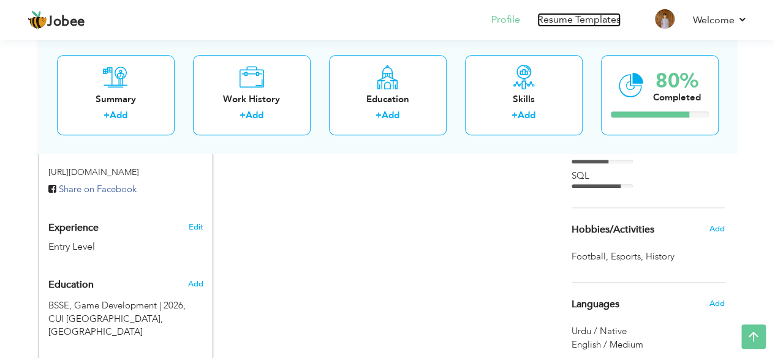
scroll to position [388, 0]
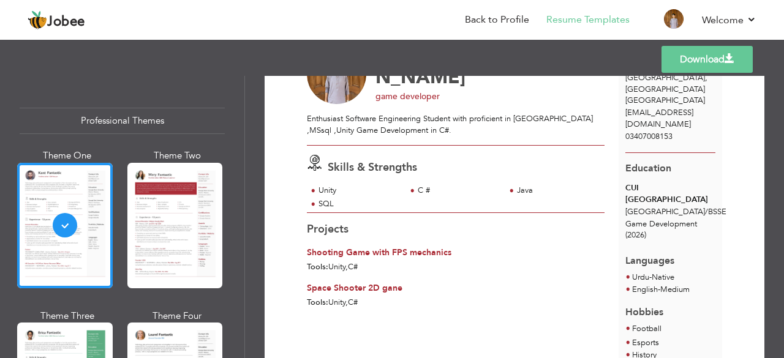
scroll to position [42, 0]
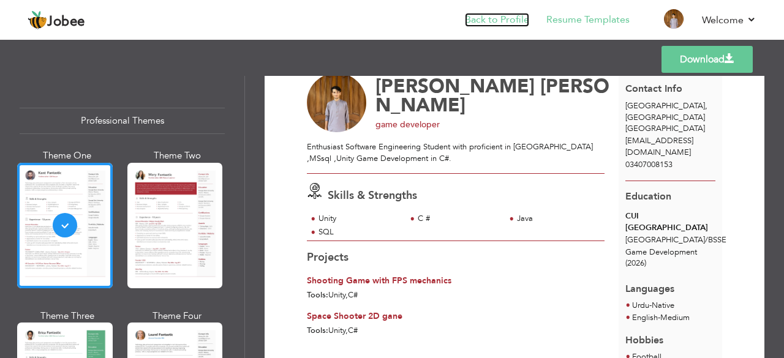
click at [490, 21] on link "Back to Profile" at bounding box center [497, 20] width 64 height 14
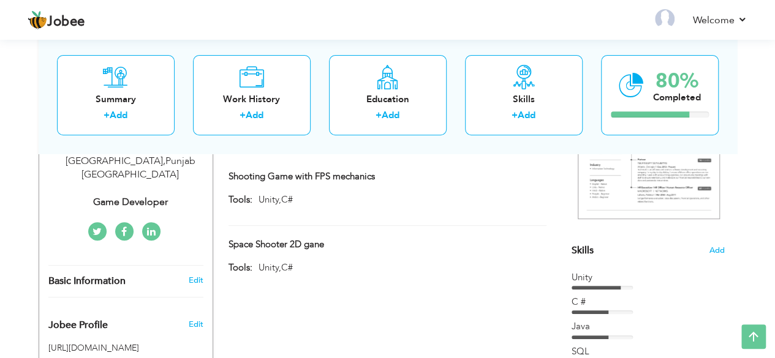
scroll to position [228, 0]
click at [129, 222] on link at bounding box center [124, 231] width 18 height 18
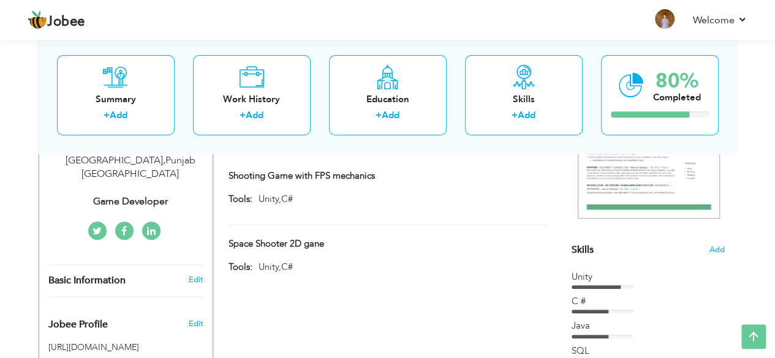
click at [126, 227] on icon at bounding box center [124, 232] width 6 height 10
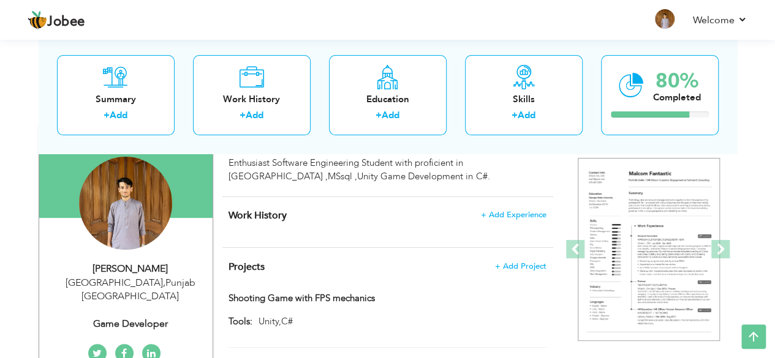
scroll to position [151, 0]
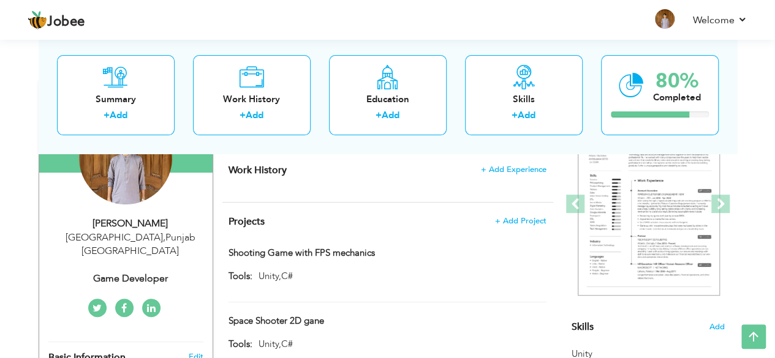
click at [125, 304] on icon at bounding box center [124, 309] width 6 height 10
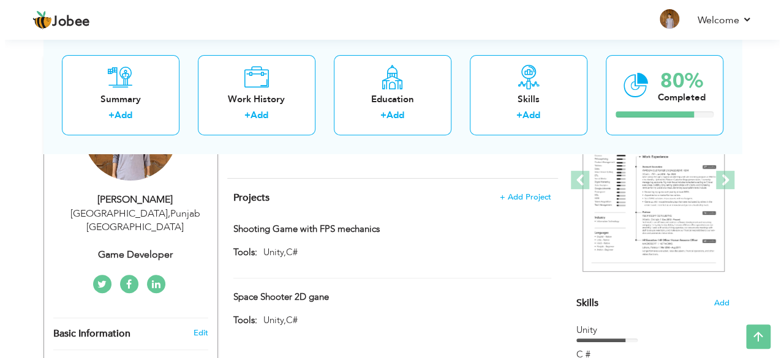
scroll to position [184, 0]
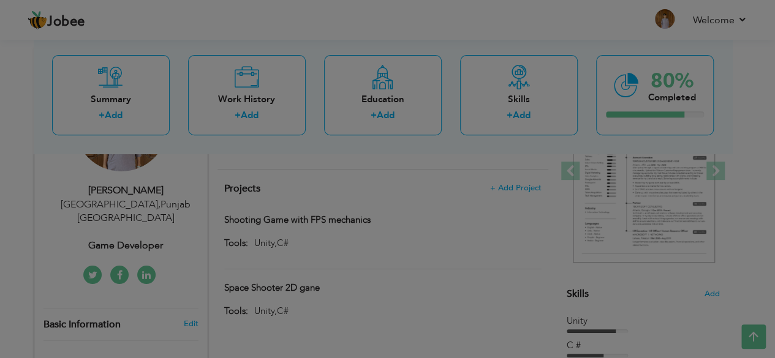
type input "[PERSON_NAME]"
type input "03407008153"
select select "number:166"
type input "[GEOGRAPHIC_DATA]"
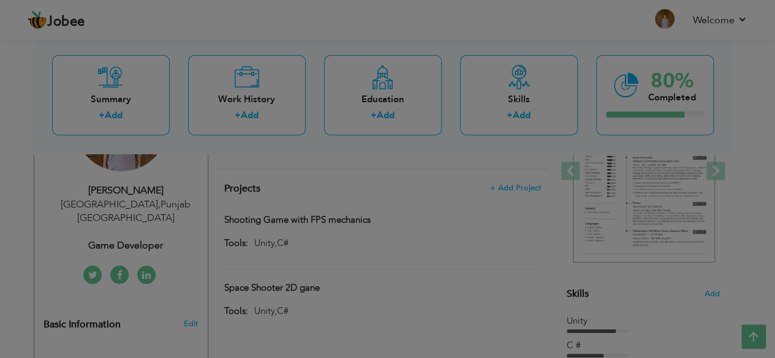
type input "[GEOGRAPHIC_DATA]"
select select "number:1"
type input "game developer"
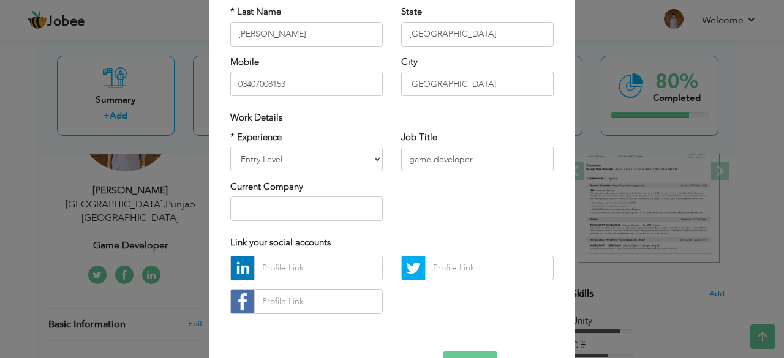
scroll to position [191, 0]
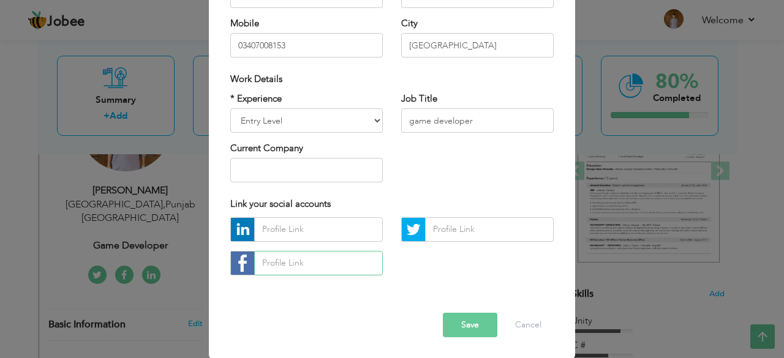
click at [333, 257] on input "text" at bounding box center [318, 263] width 129 height 25
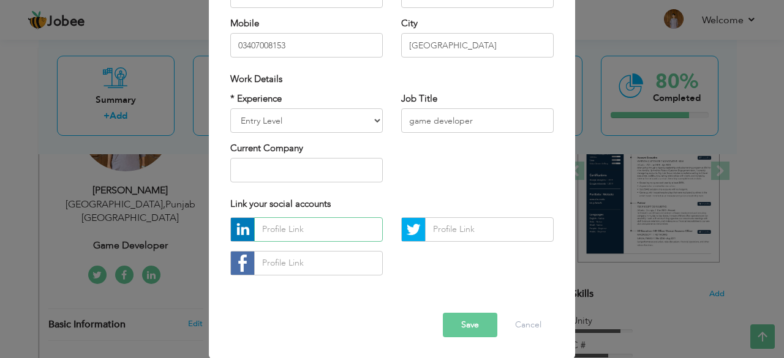
click at [309, 227] on input "text" at bounding box center [318, 230] width 129 height 25
click at [313, 272] on input "text" at bounding box center [318, 263] width 129 height 25
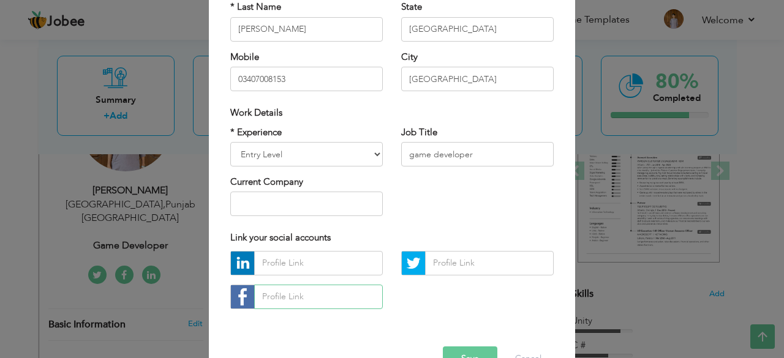
scroll to position [153, 0]
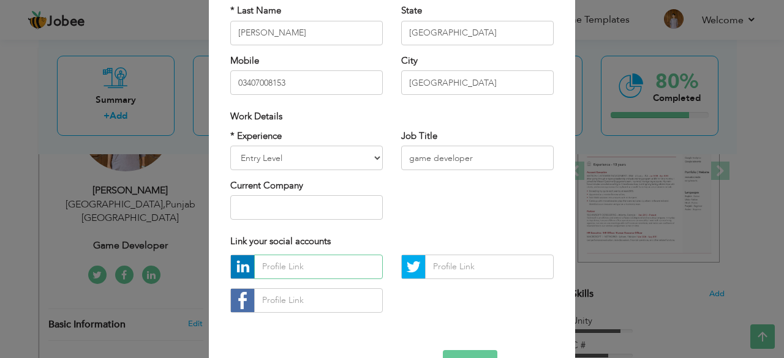
click at [341, 270] on input "text" at bounding box center [318, 267] width 129 height 25
paste input "[URL][DOMAIN_NAME][PERSON_NAME]"
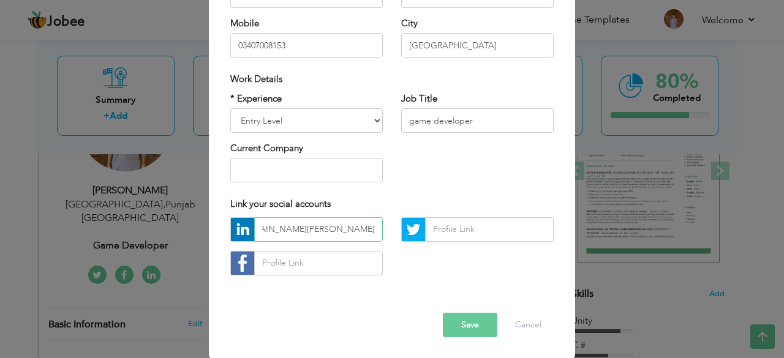
type input "[URL][DOMAIN_NAME][PERSON_NAME]"
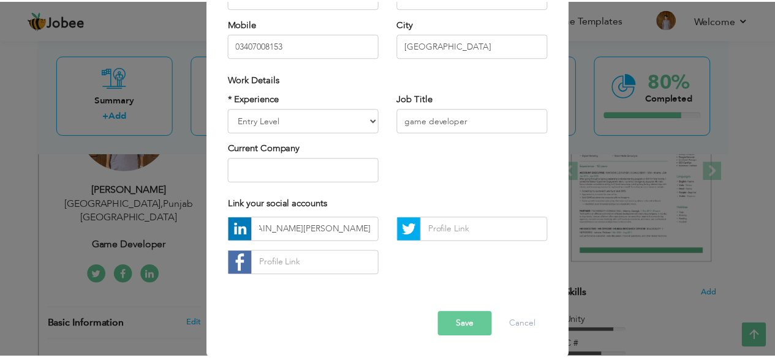
scroll to position [0, 0]
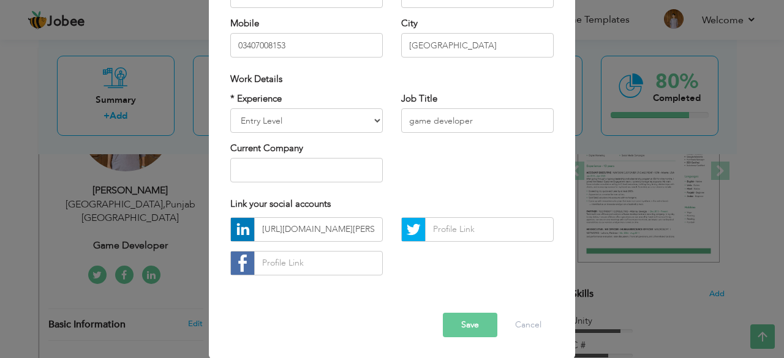
click at [457, 325] on button "Save" at bounding box center [470, 325] width 55 height 25
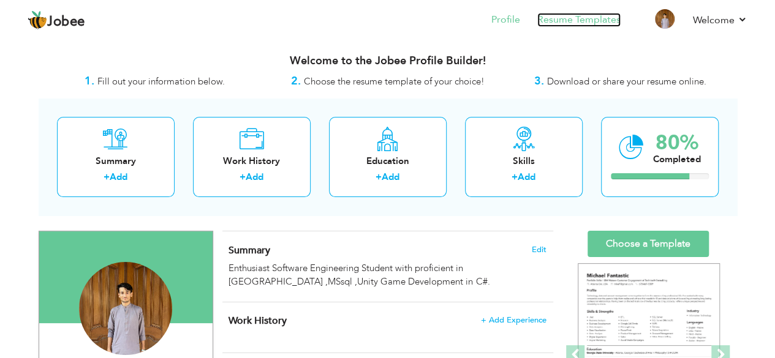
click at [595, 19] on link "Resume Templates" at bounding box center [578, 20] width 83 height 14
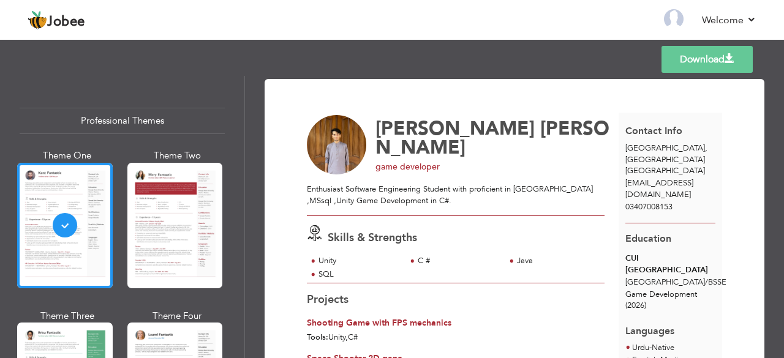
click at [710, 59] on link "Download" at bounding box center [707, 59] width 91 height 27
